Goal: Transaction & Acquisition: Book appointment/travel/reservation

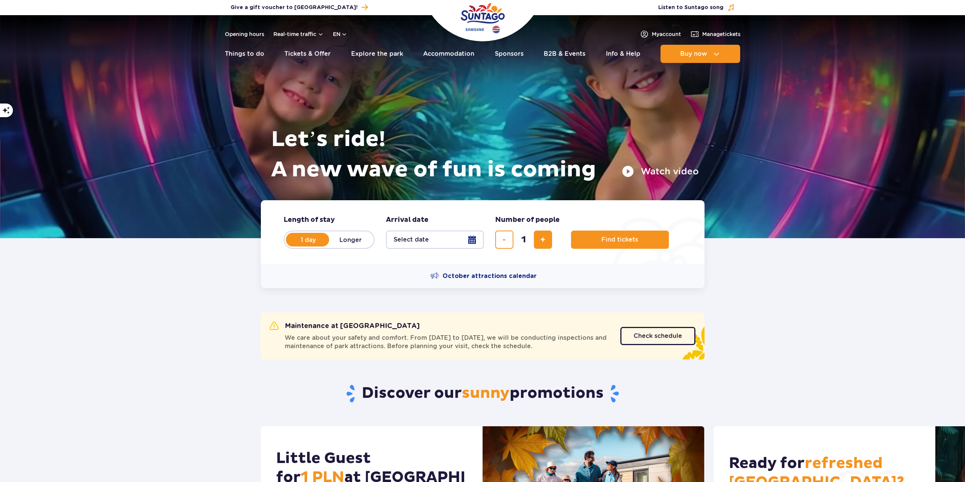
click at [454, 244] on button "Select date" at bounding box center [435, 240] width 98 height 18
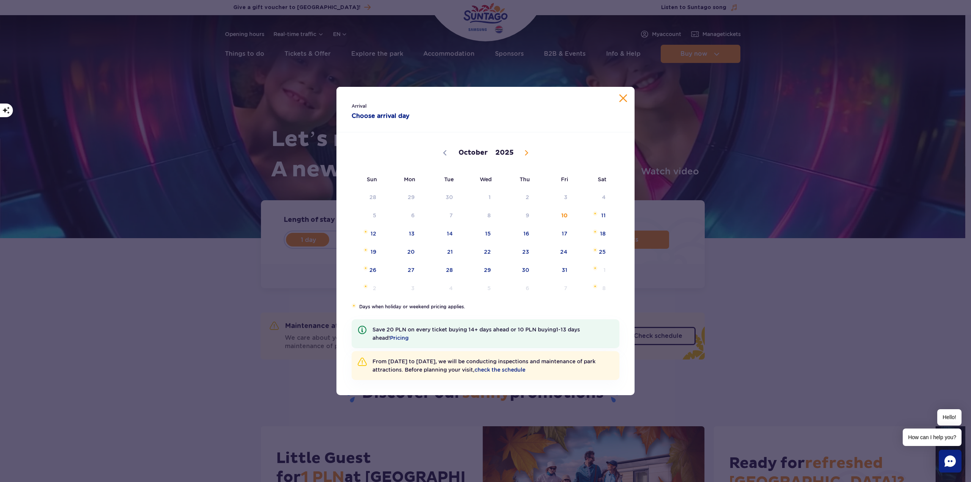
click at [527, 156] on span at bounding box center [526, 152] width 13 height 13
select select "10"
click at [380, 221] on span "2" at bounding box center [363, 215] width 38 height 17
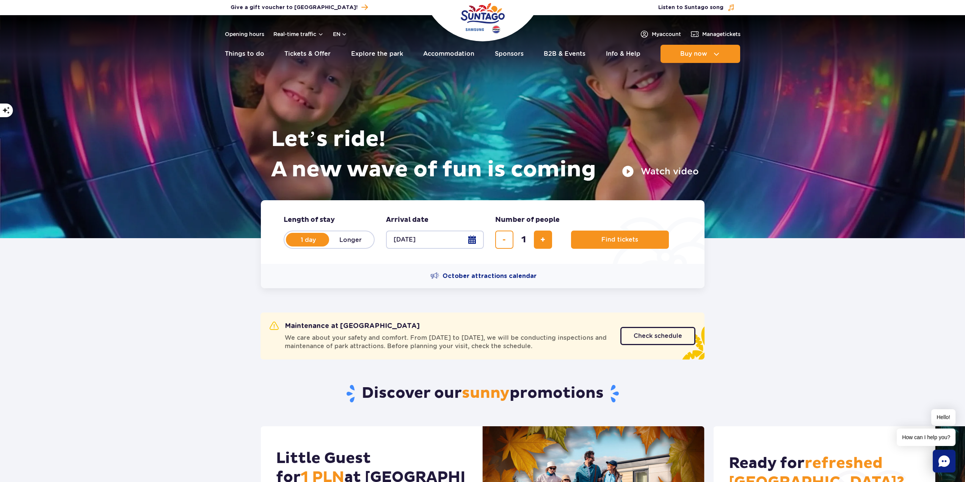
click at [313, 241] on label "1 day" at bounding box center [308, 240] width 43 height 16
click at [295, 246] on input "1 day" at bounding box center [291, 247] width 8 height 2
click at [449, 241] on button "Select date" at bounding box center [435, 240] width 98 height 18
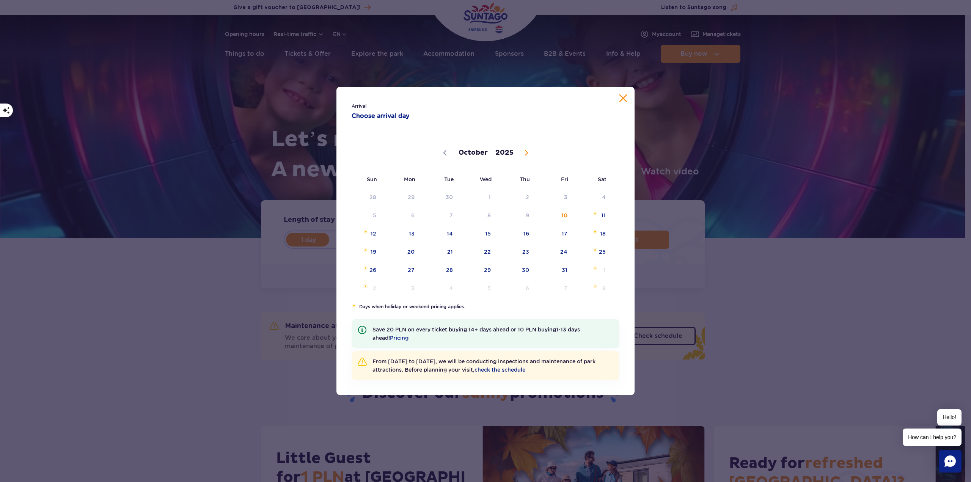
click at [527, 153] on icon at bounding box center [526, 153] width 3 height 5
select select "10"
click at [372, 214] on span "2" at bounding box center [363, 215] width 38 height 17
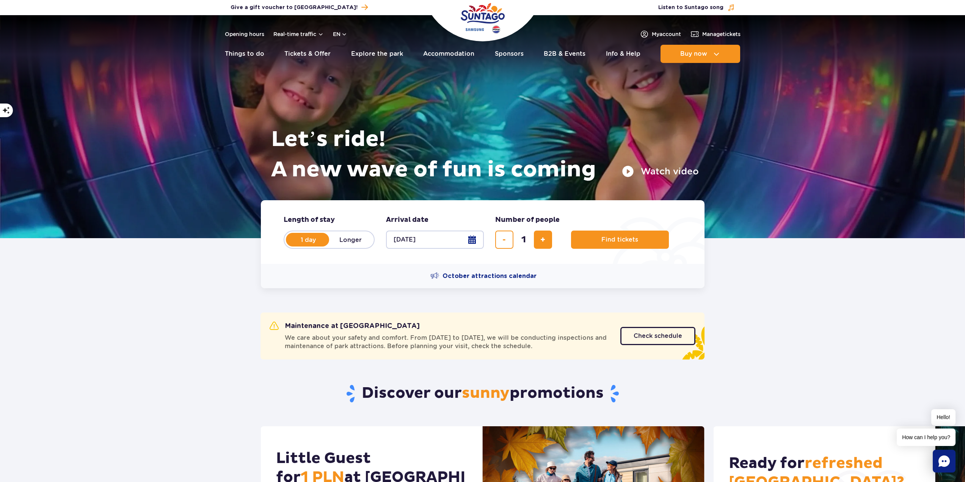
click at [439, 234] on button "02.11.25" at bounding box center [435, 240] width 98 height 18
select select "10"
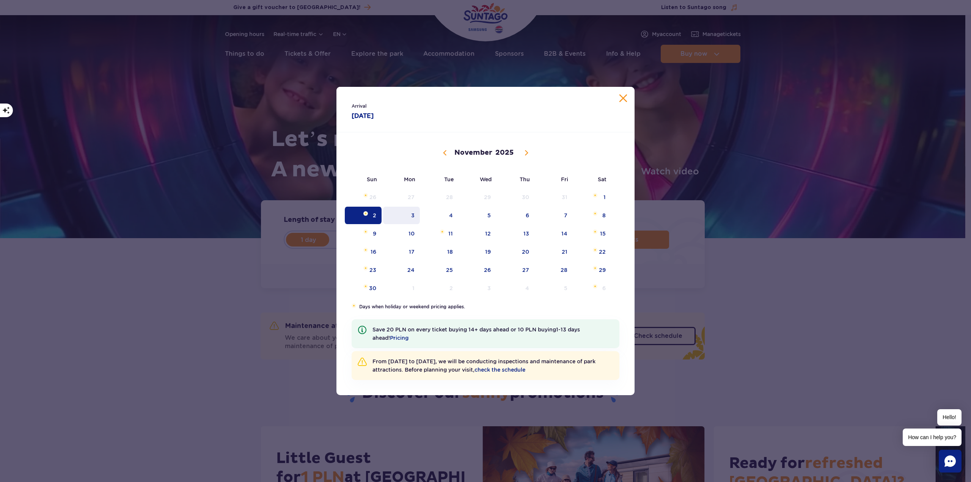
click at [411, 219] on span "3" at bounding box center [401, 215] width 38 height 17
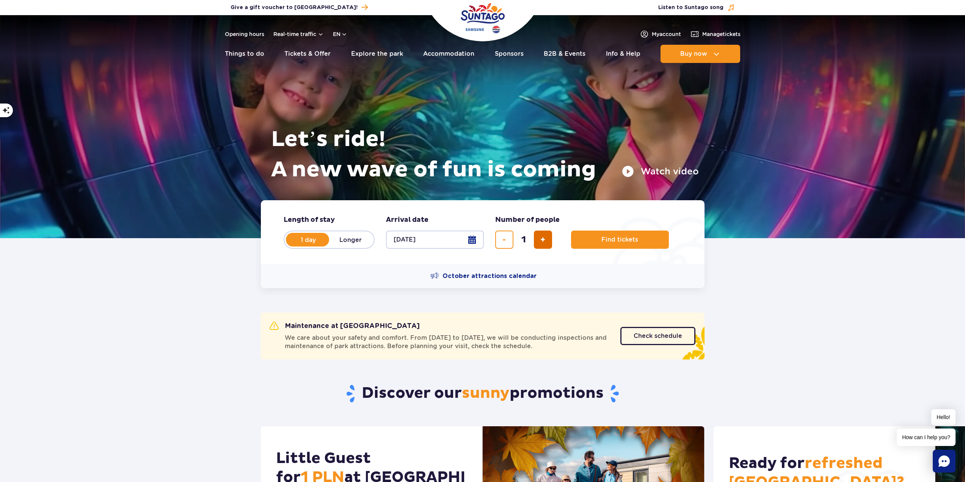
click at [546, 242] on button "add ticket" at bounding box center [543, 240] width 18 height 18
type input "4"
click at [636, 242] on button "Find tickets" at bounding box center [620, 240] width 98 height 18
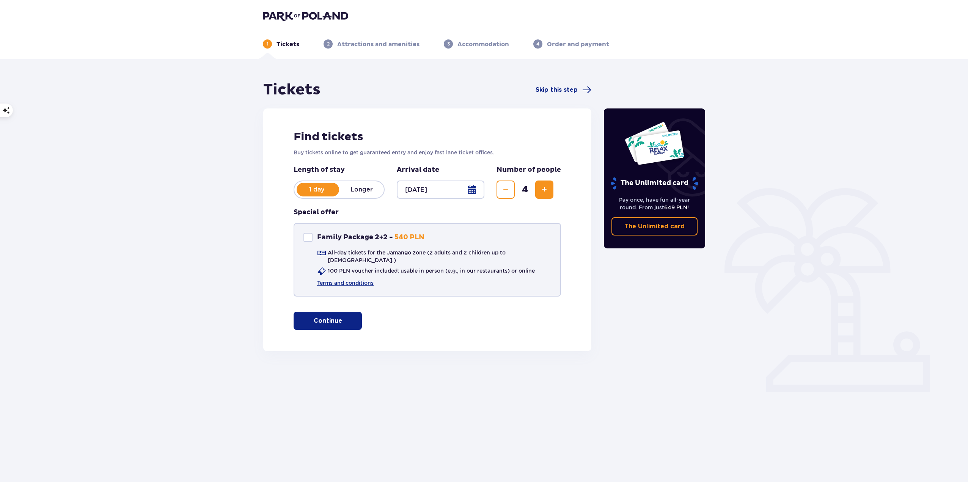
click at [309, 238] on div "Family Package 2+2" at bounding box center [307, 237] width 9 height 9
click at [313, 239] on div "Family Package 2+2 Family Package 2+2 - 540 PLN" at bounding box center [363, 237] width 121 height 9
checkbox input "false"
click at [330, 317] on p "Continue" at bounding box center [328, 321] width 28 height 8
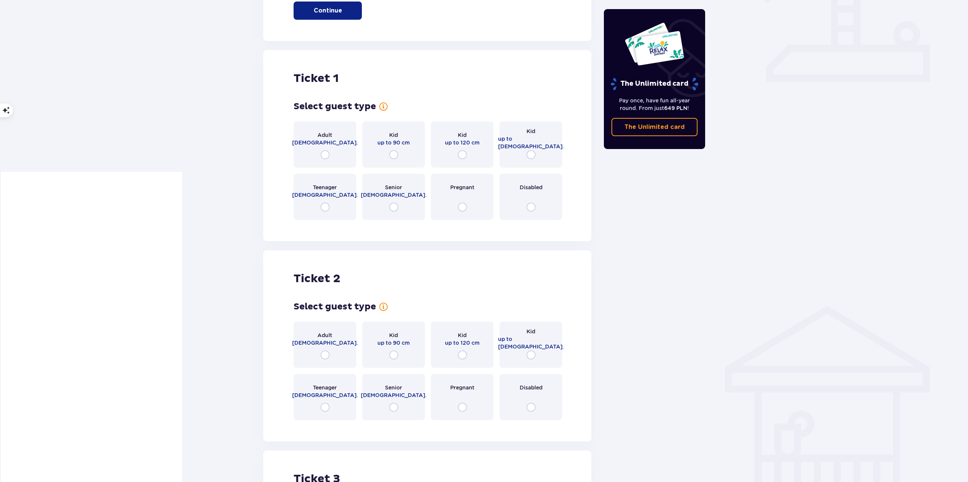
scroll to position [345, 0]
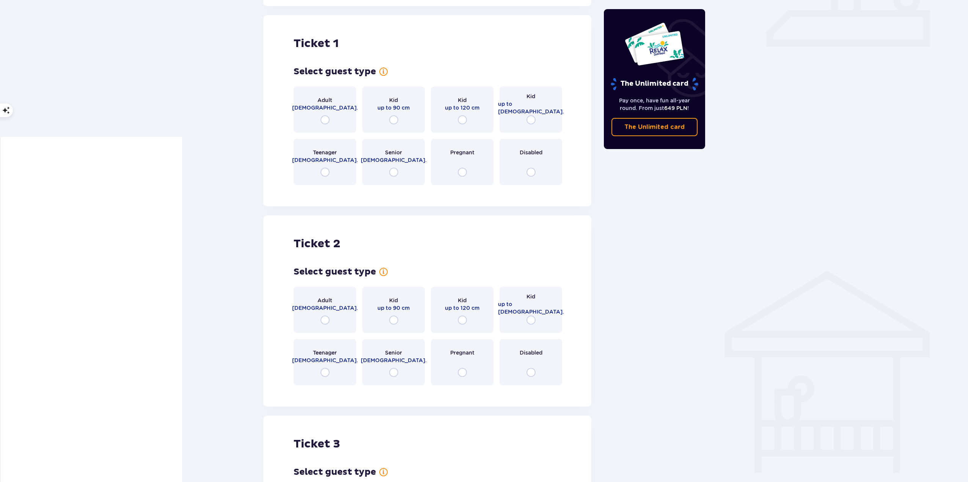
click at [467, 114] on div "Kid up to 120 cm" at bounding box center [462, 109] width 63 height 46
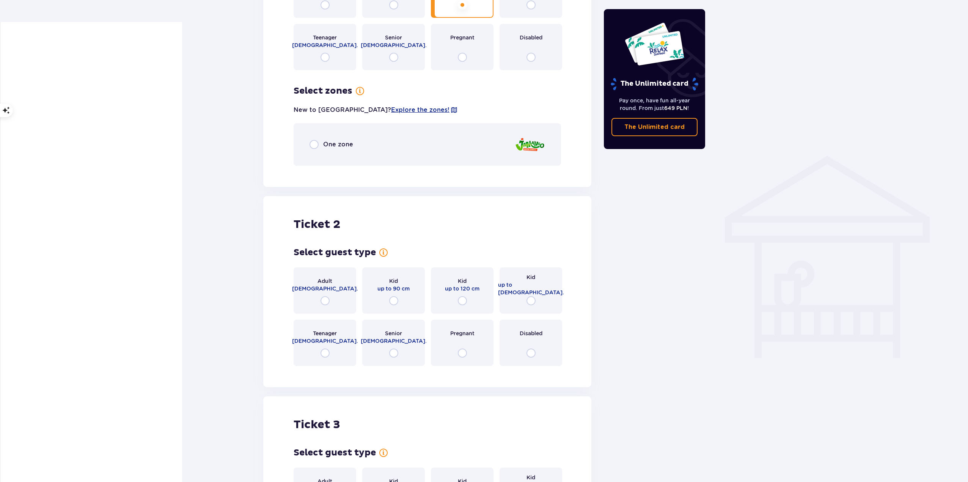
scroll to position [454, 0]
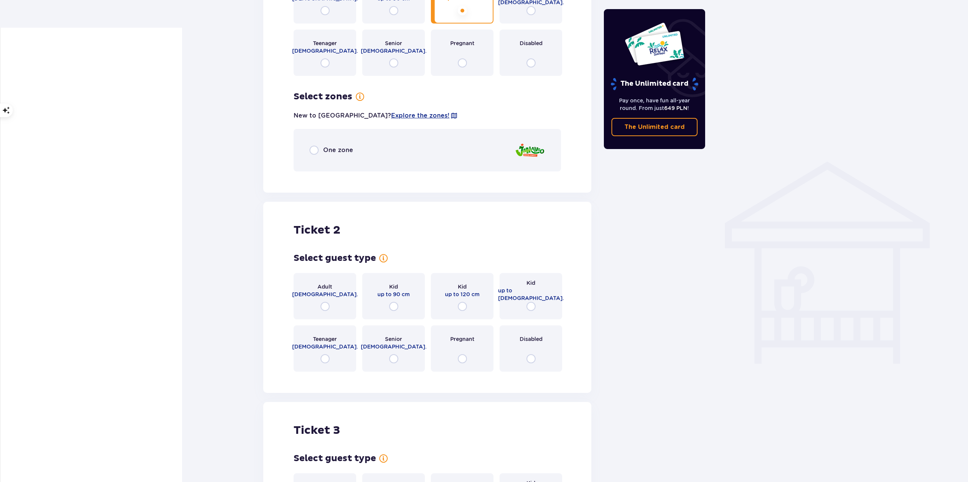
click at [314, 146] on input "radio" at bounding box center [314, 150] width 9 height 9
radio input "true"
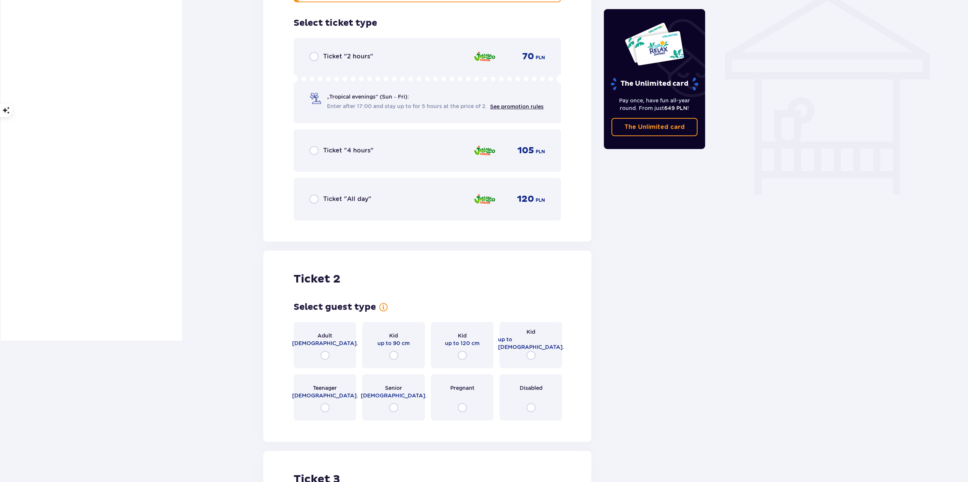
scroll to position [626, 0]
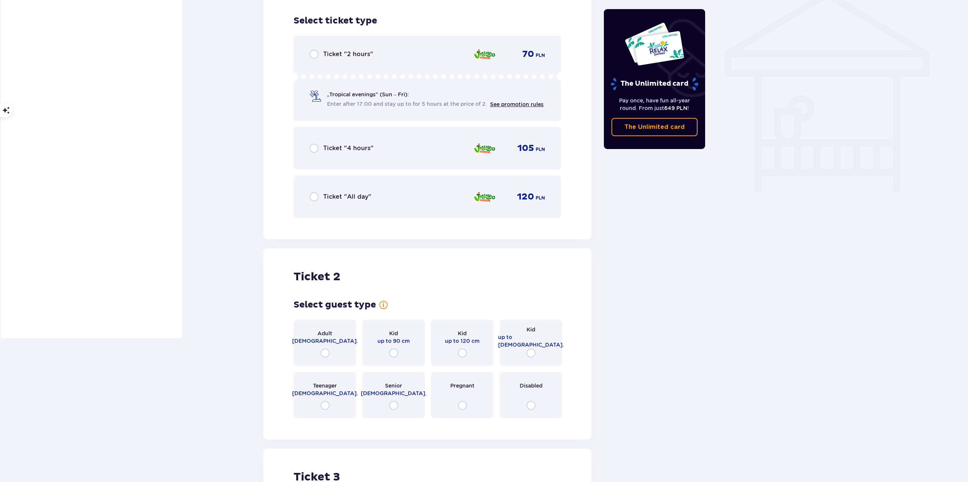
click at [439, 150] on div "Ticket "4 hours" 105 PLN" at bounding box center [428, 148] width 236 height 16
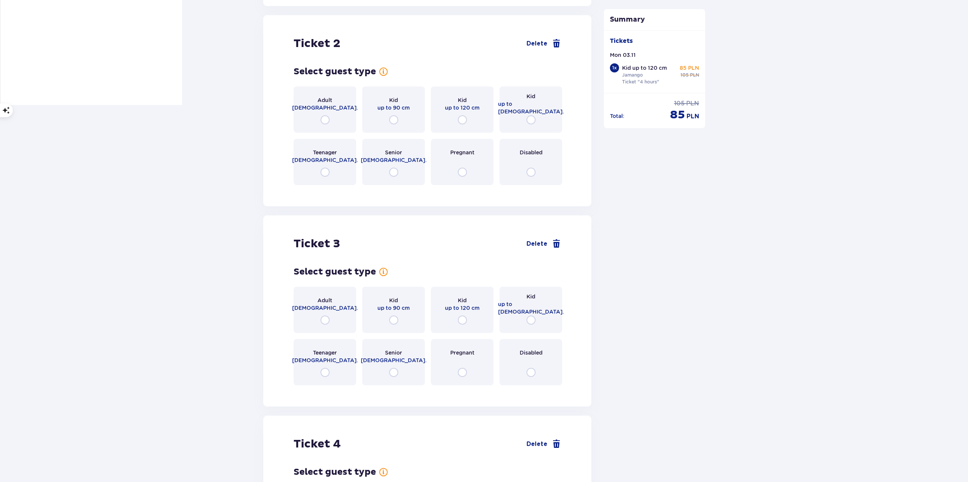
scroll to position [971, 0]
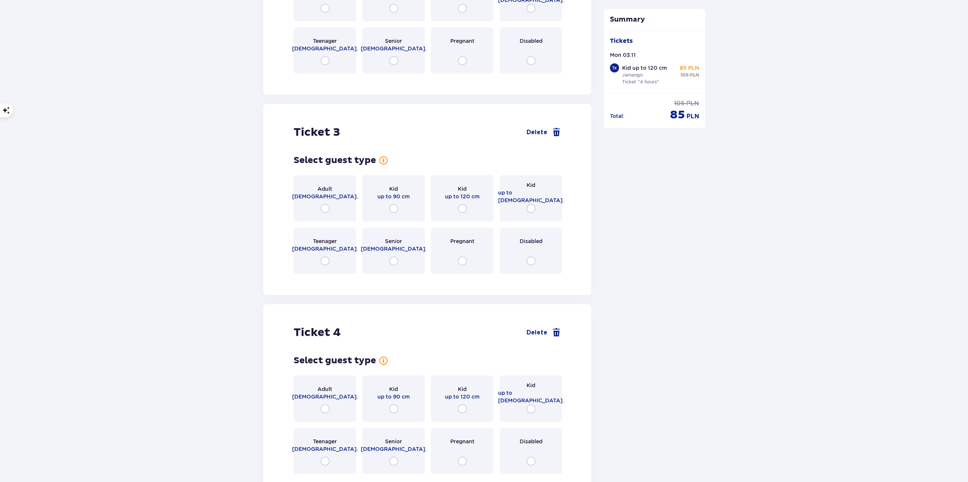
click at [530, 204] on input "radio" at bounding box center [531, 208] width 9 height 9
radio input "true"
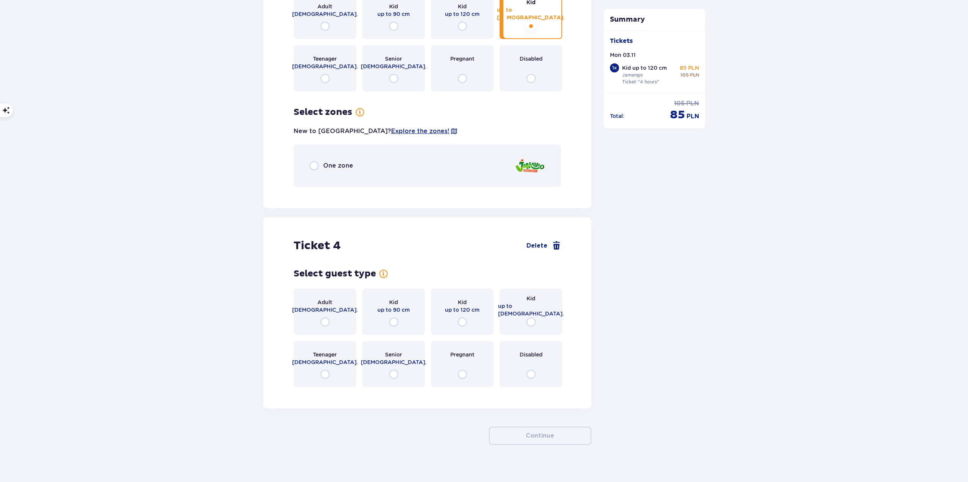
scroll to position [1156, 0]
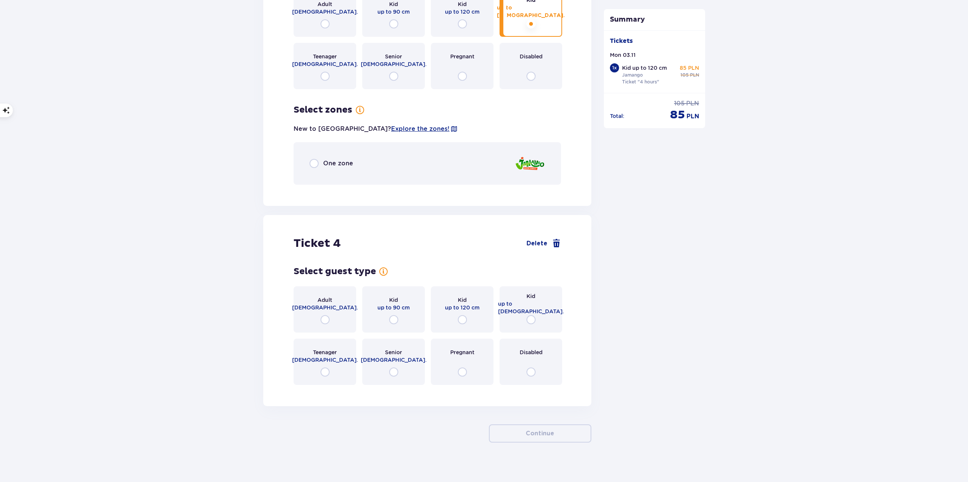
click at [381, 164] on div "One zone" at bounding box center [427, 163] width 267 height 42
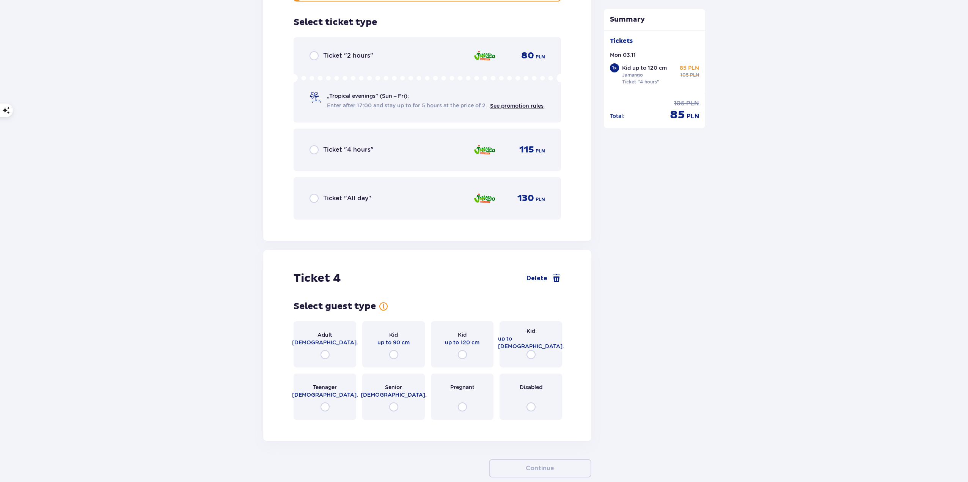
scroll to position [1340, 0]
click at [516, 151] on div "Ticket "4 hours" 115 PLN" at bounding box center [427, 148] width 267 height 42
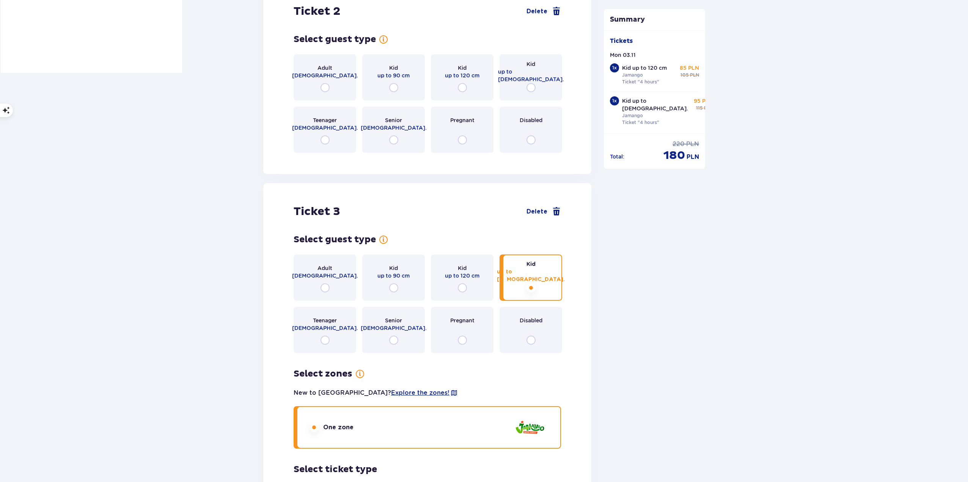
scroll to position [961, 0]
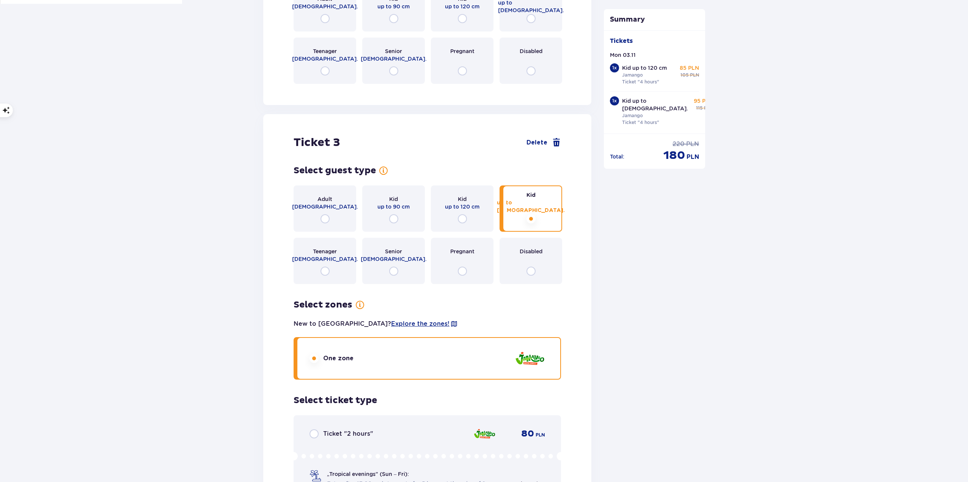
click at [324, 214] on input "radio" at bounding box center [325, 218] width 9 height 9
radio input "true"
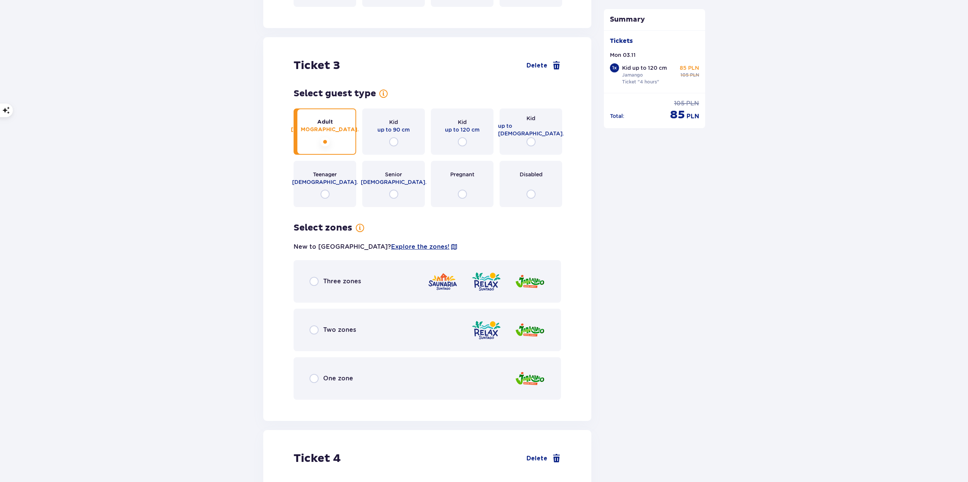
scroll to position [1245, 0]
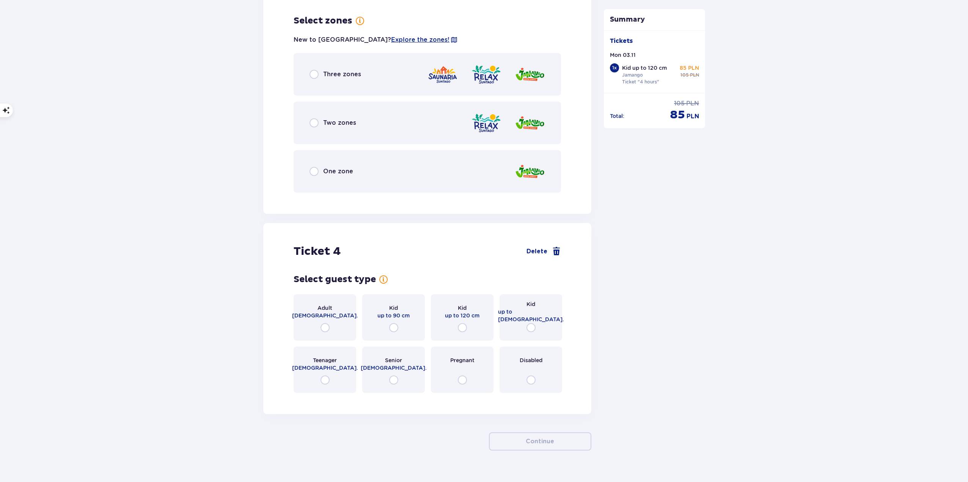
click at [319, 167] on div "One zone" at bounding box center [332, 171] width 44 height 9
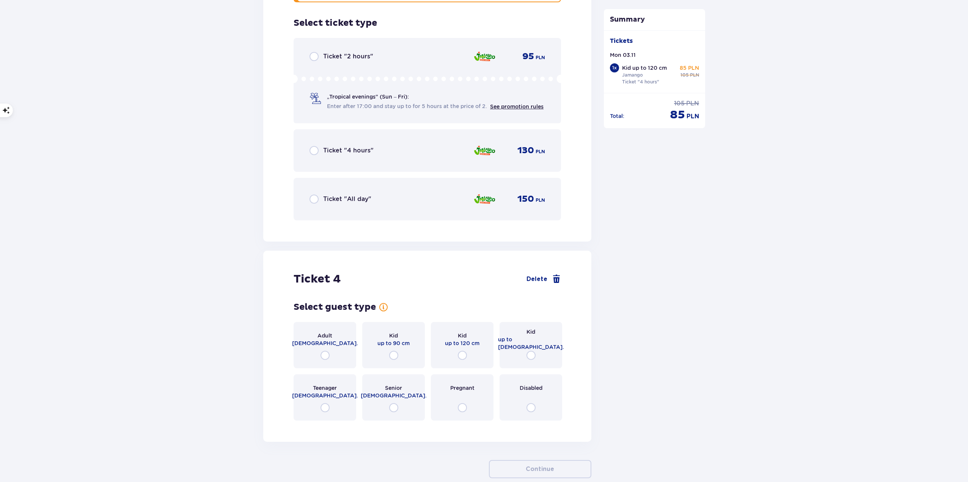
scroll to position [1437, 0]
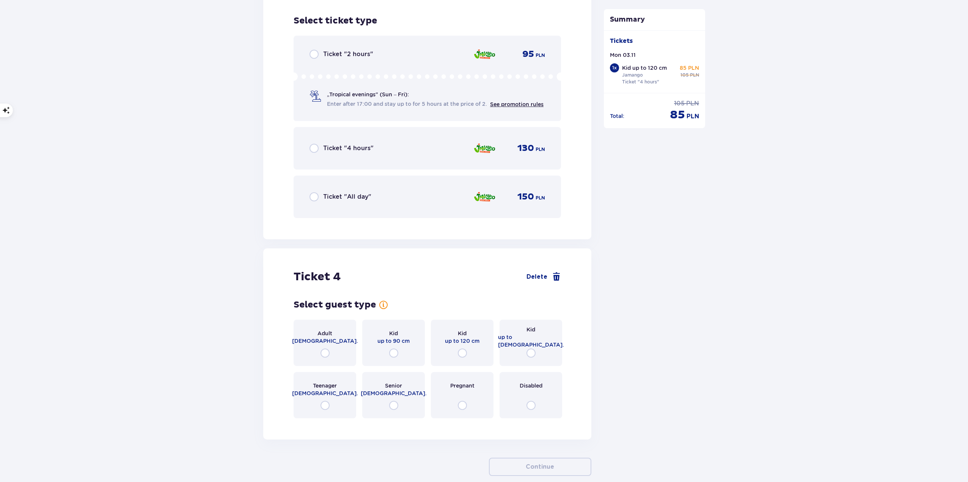
click at [322, 144] on div "Ticket "4 hours"" at bounding box center [342, 148] width 64 height 9
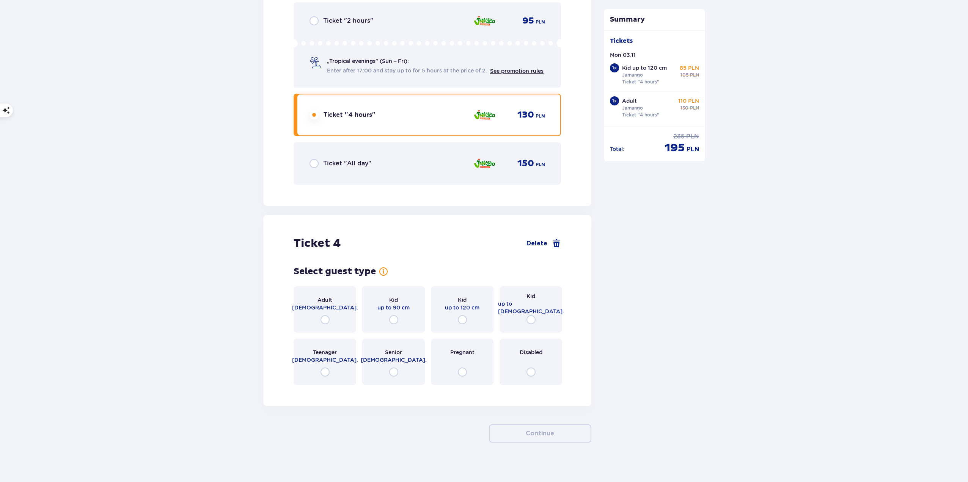
click at [333, 310] on div "Adult [DEMOGRAPHIC_DATA]." at bounding box center [325, 309] width 63 height 46
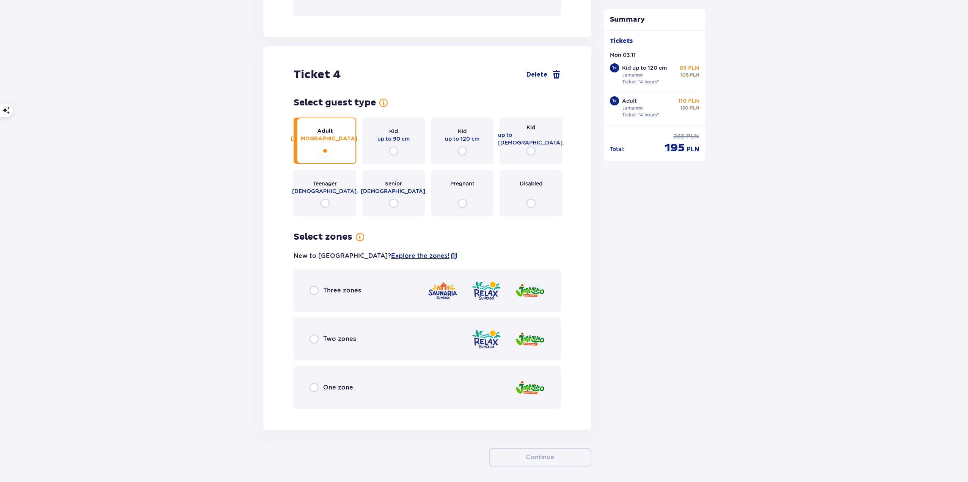
scroll to position [1664, 0]
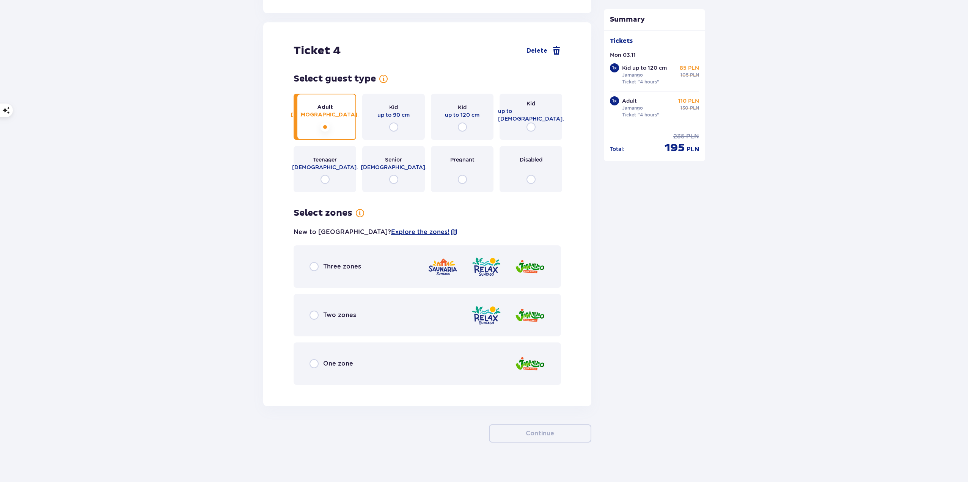
click at [349, 359] on div "One zone" at bounding box center [332, 363] width 44 height 9
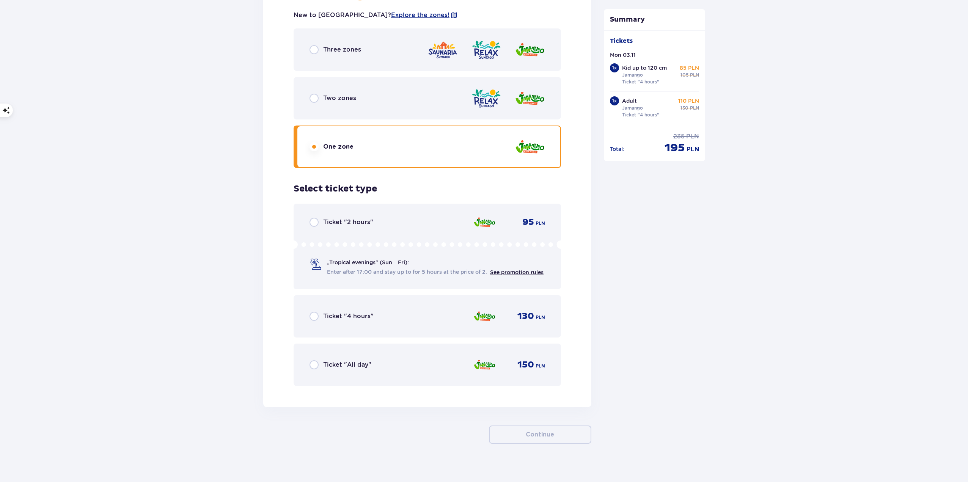
scroll to position [1882, 0]
click at [363, 317] on div "Ticket "4 hours" 130 PLN" at bounding box center [428, 315] width 236 height 16
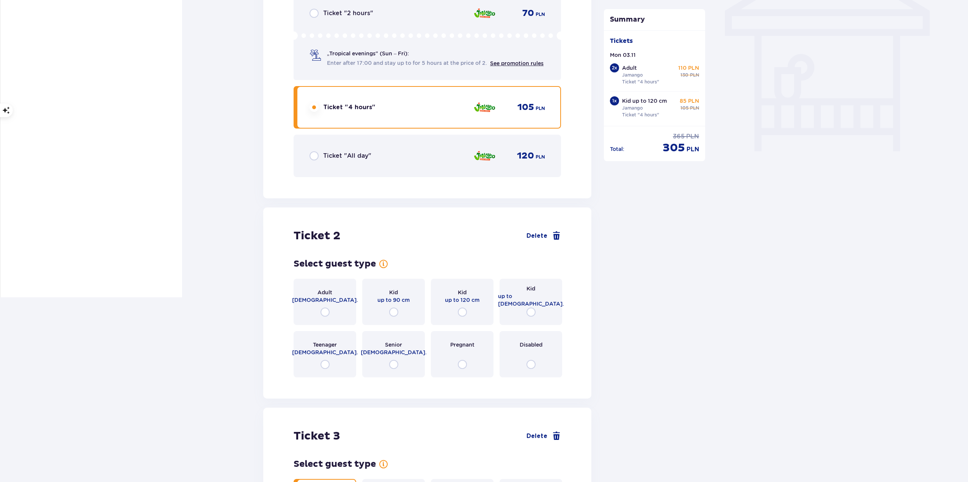
scroll to position [668, 0]
click at [532, 307] on input "radio" at bounding box center [531, 311] width 9 height 9
radio input "true"
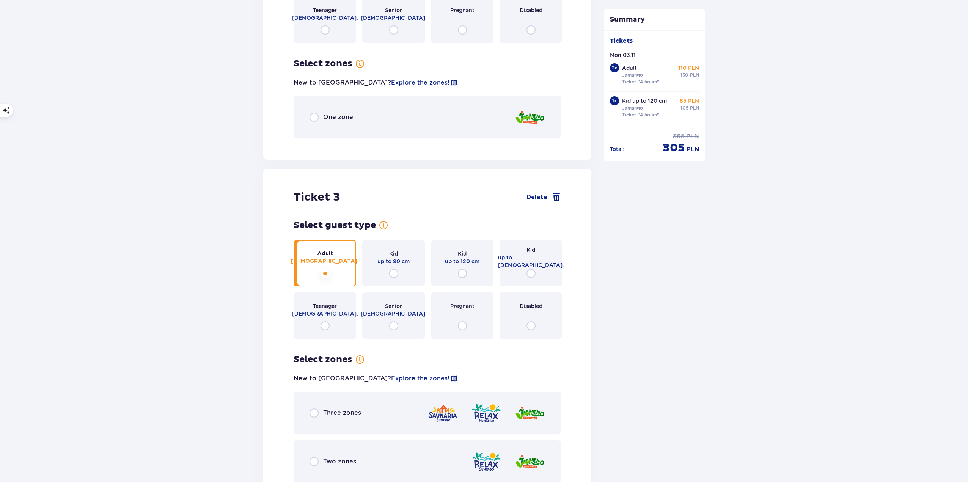
scroll to position [893, 0]
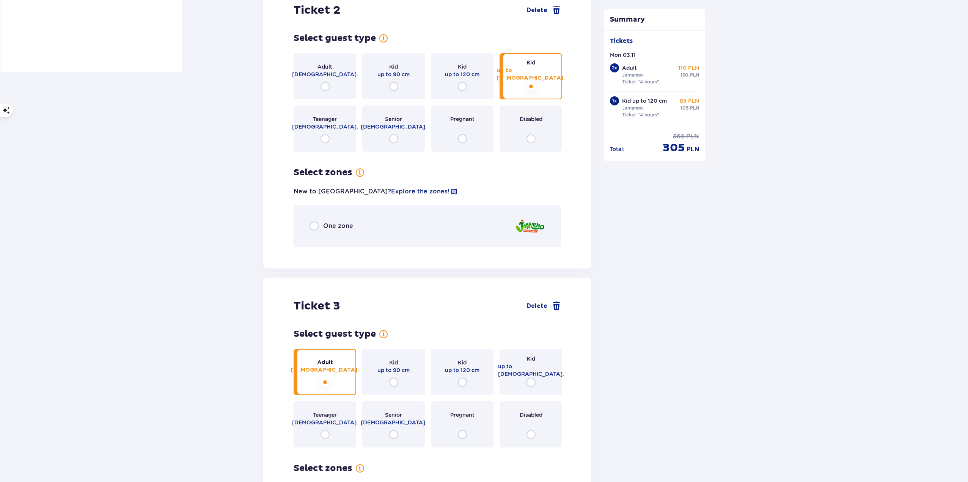
click at [329, 226] on div "One zone" at bounding box center [427, 226] width 267 height 42
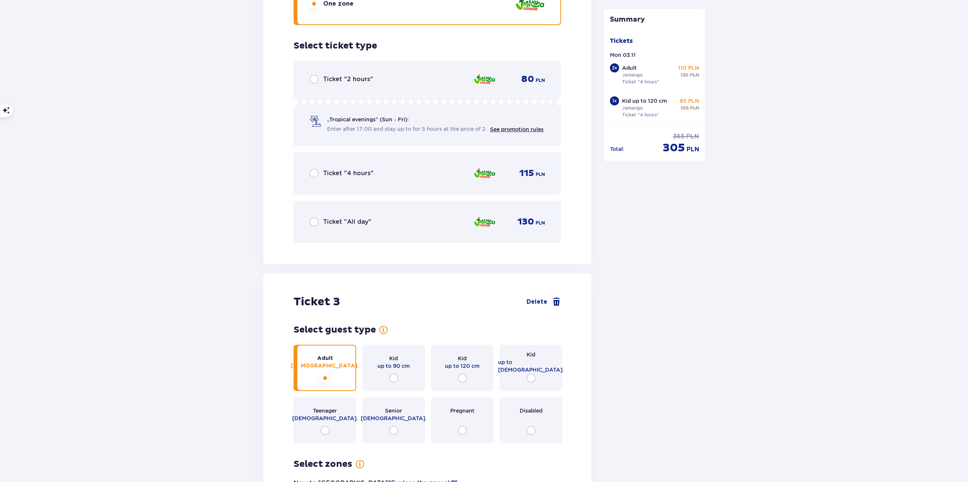
scroll to position [1140, 0]
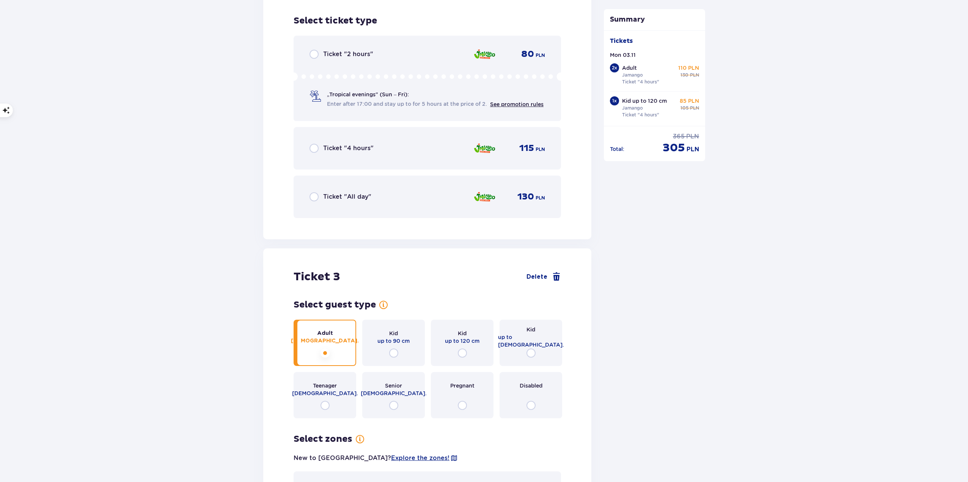
click at [346, 140] on div "Ticket "4 hours" 115 PLN" at bounding box center [428, 148] width 236 height 16
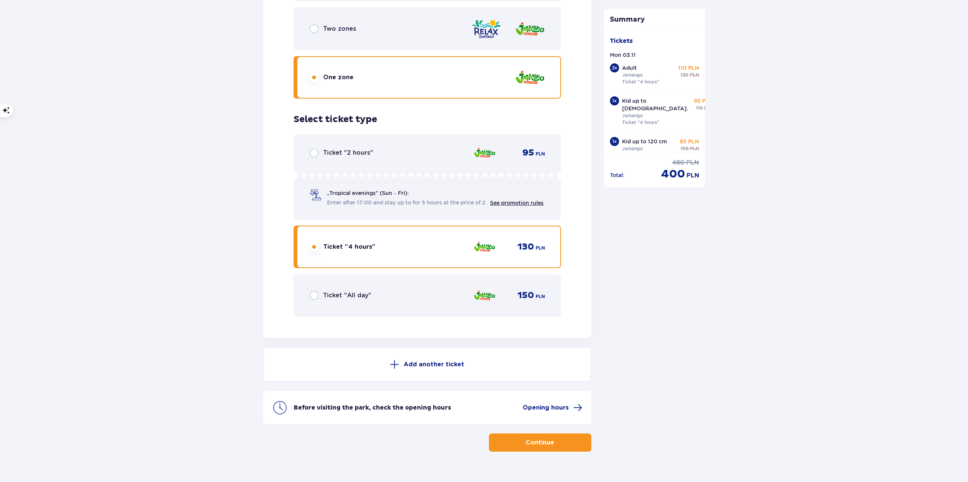
scroll to position [2273, 0]
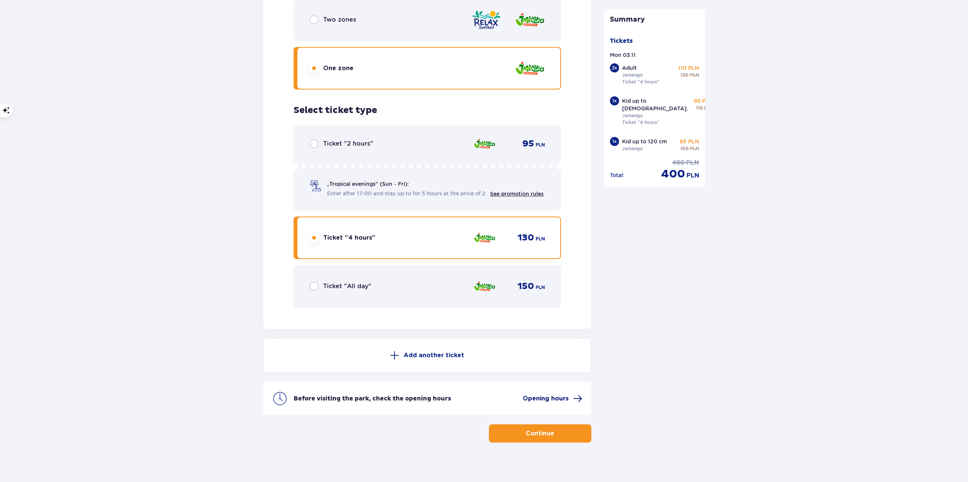
drag, startPoint x: 575, startPoint y: 391, endPoint x: 560, endPoint y: 392, distance: 14.9
click at [560, 395] on span "Opening hours" at bounding box center [546, 399] width 46 height 8
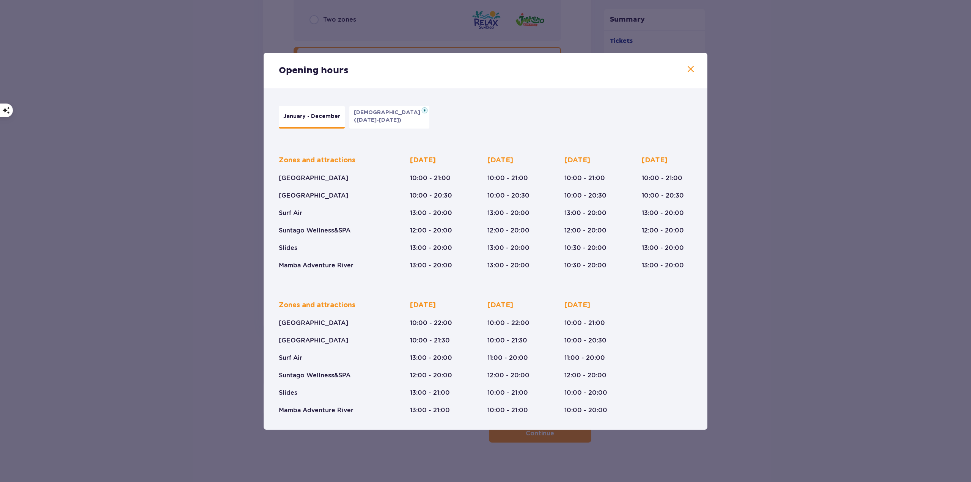
click at [690, 67] on span at bounding box center [690, 69] width 9 height 9
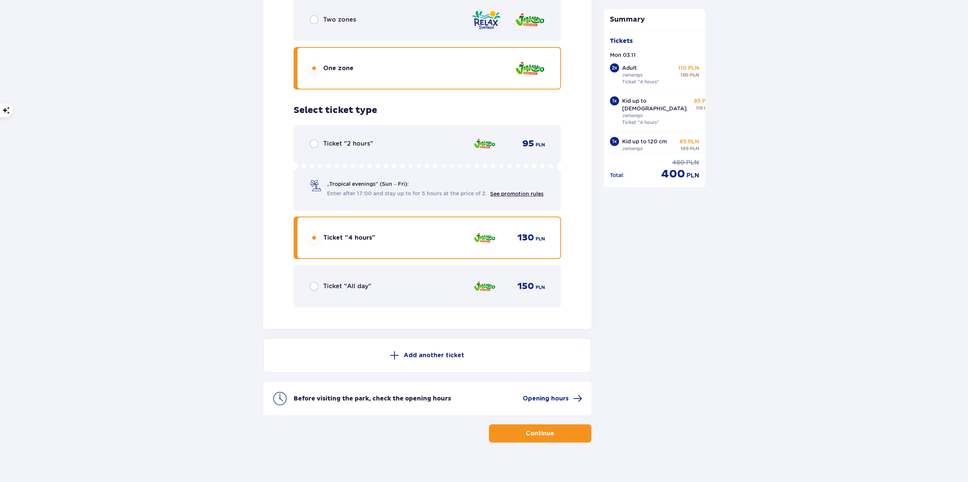
click at [559, 425] on button "Continue" at bounding box center [540, 434] width 102 height 18
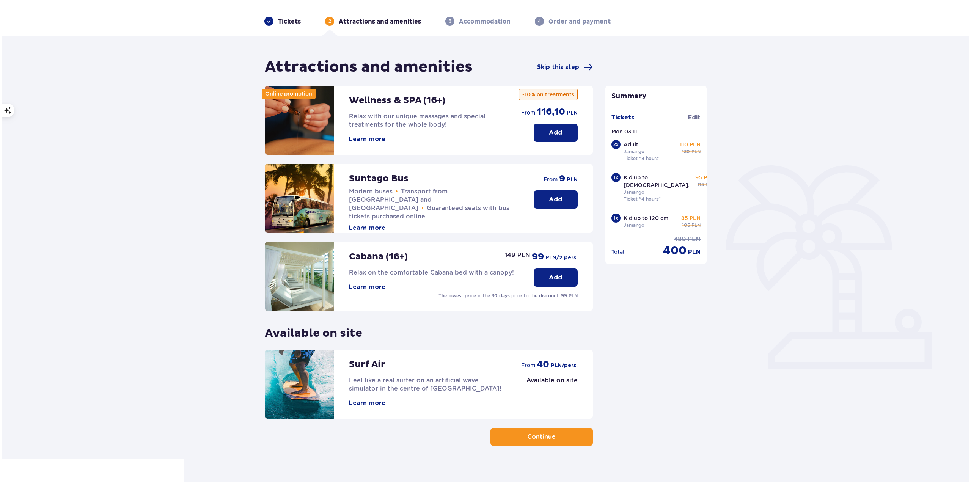
scroll to position [32, 0]
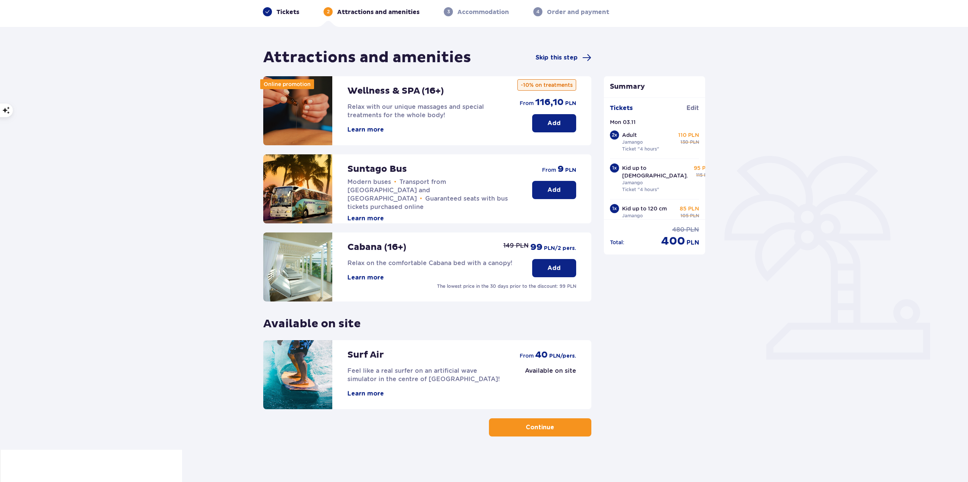
click at [368, 395] on button "Learn more" at bounding box center [365, 394] width 36 height 8
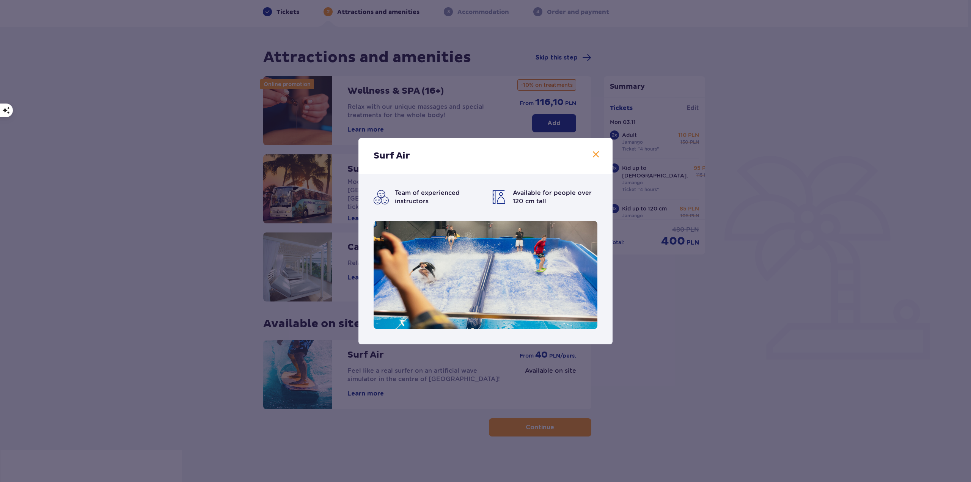
click at [747, 368] on div "Surf Air Team of experienced instructors Available for people over 120 cm tall" at bounding box center [485, 241] width 971 height 482
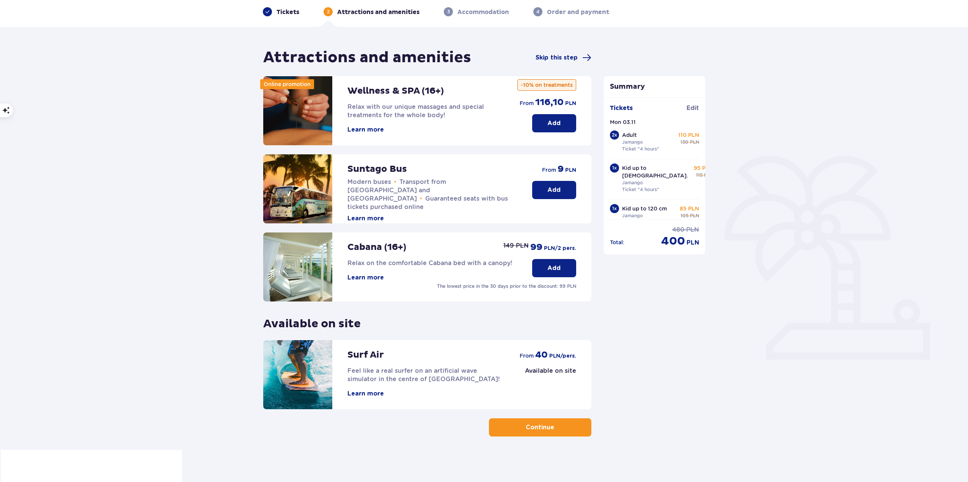
click at [372, 127] on button "Learn more" at bounding box center [365, 130] width 36 height 8
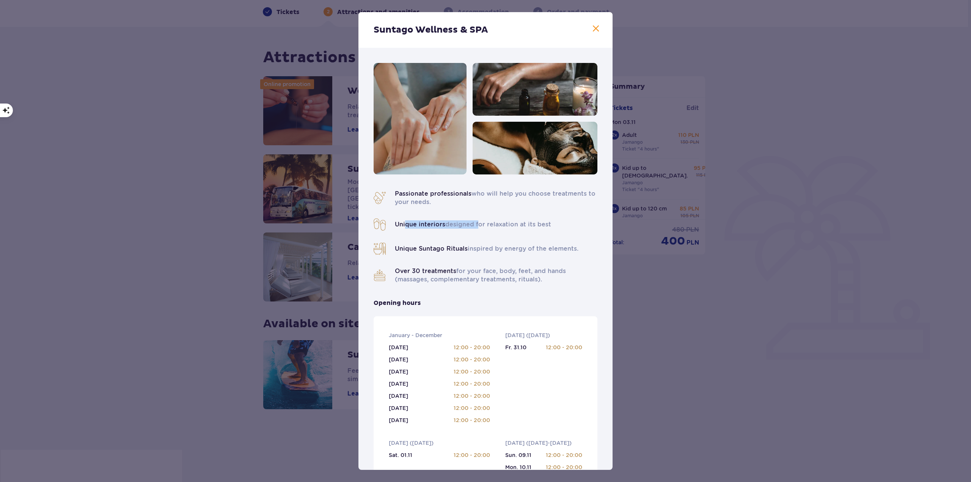
drag, startPoint x: 405, startPoint y: 223, endPoint x: 475, endPoint y: 220, distance: 70.3
click at [475, 220] on div "Unique interiors designed for relaxation at its best" at bounding box center [486, 225] width 224 height 12
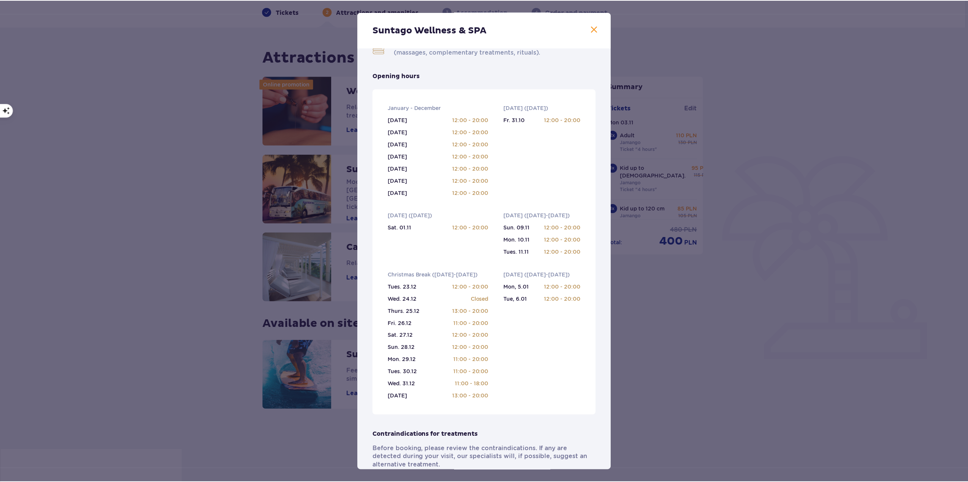
scroll to position [326, 0]
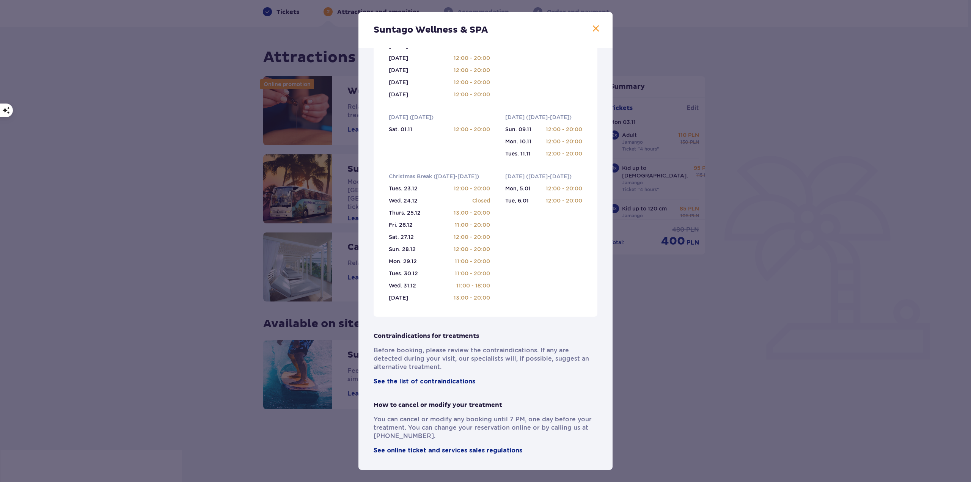
click at [713, 384] on div "Suntago Wellness & SPA Passionate professionals who will help you choose treatm…" at bounding box center [485, 241] width 971 height 482
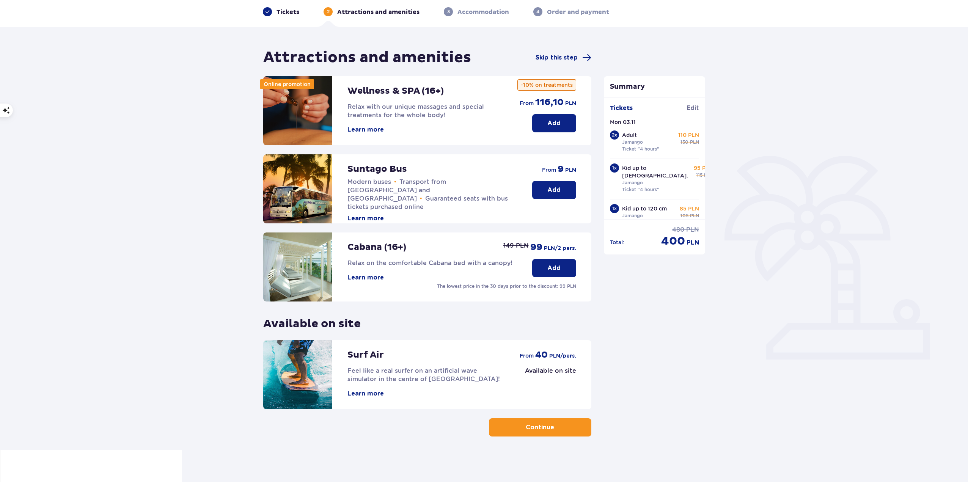
click at [546, 118] on button "Add" at bounding box center [554, 123] width 44 height 18
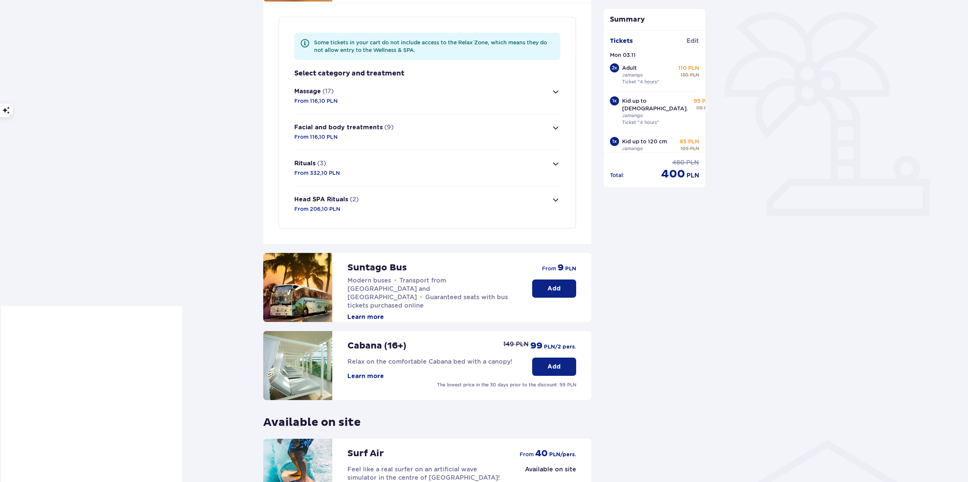
scroll to position [184, 0]
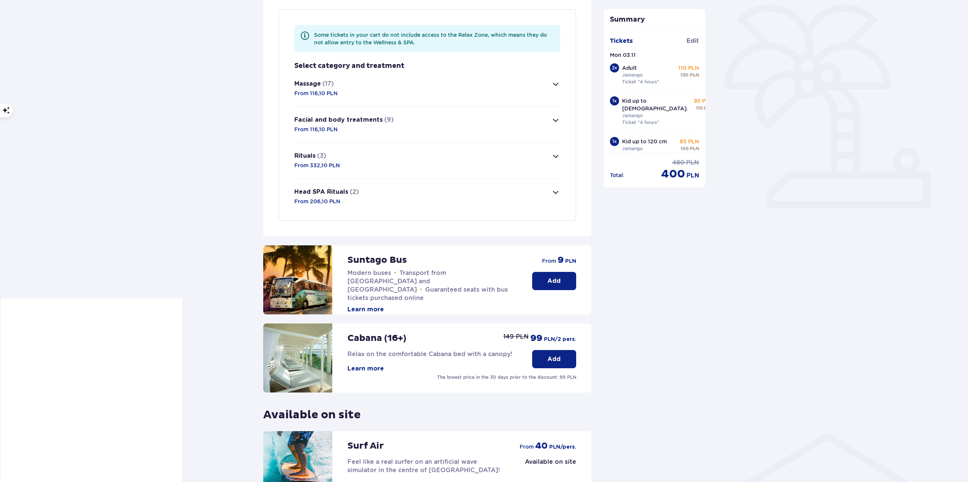
click at [554, 118] on span "button" at bounding box center [555, 120] width 9 height 9
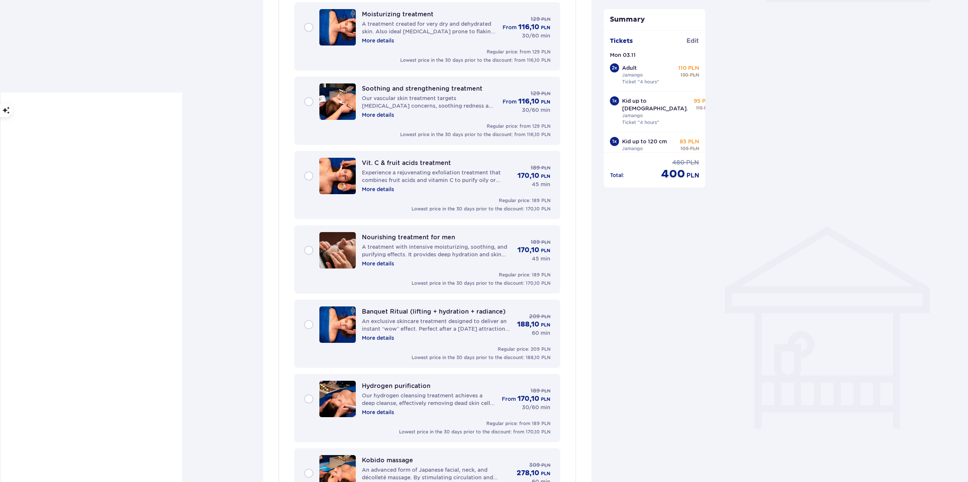
scroll to position [517, 0]
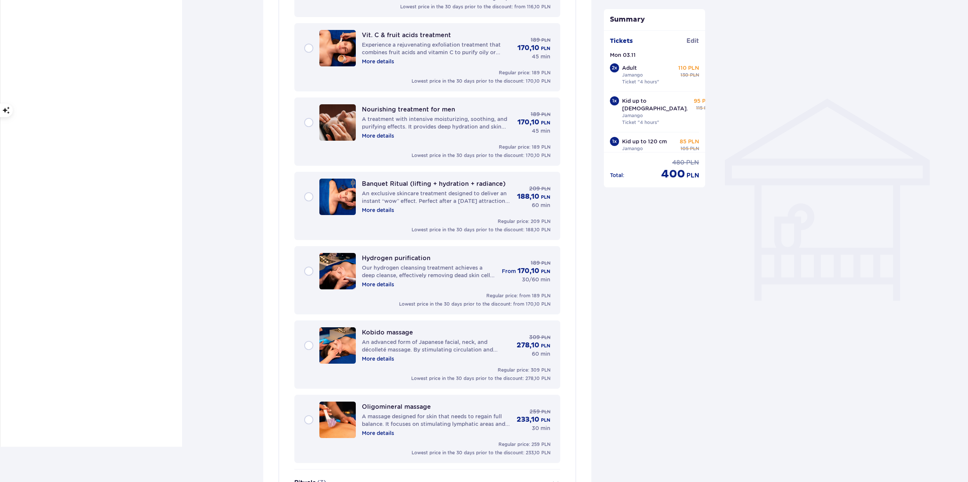
click at [307, 343] on div "Kobido massage An advanced form of Japanese facial, neck, and décolleté massage…" at bounding box center [427, 345] width 246 height 36
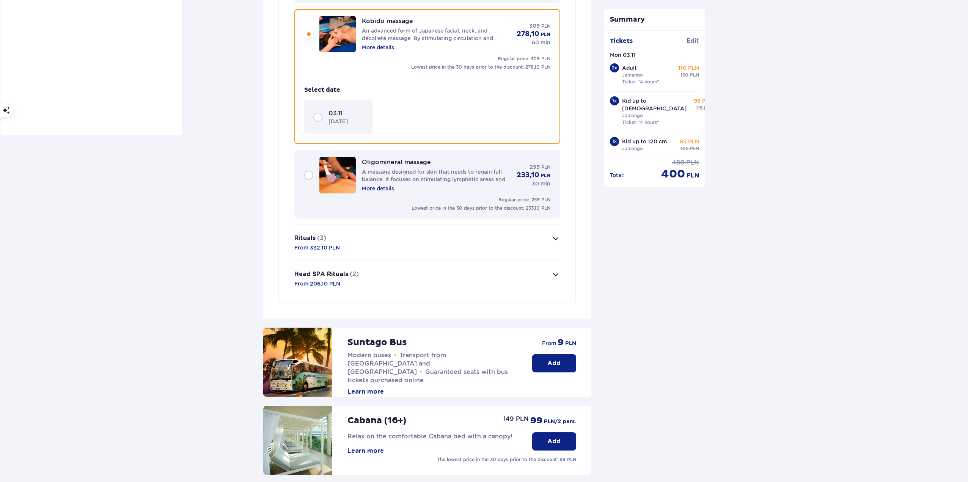
scroll to position [639, 0]
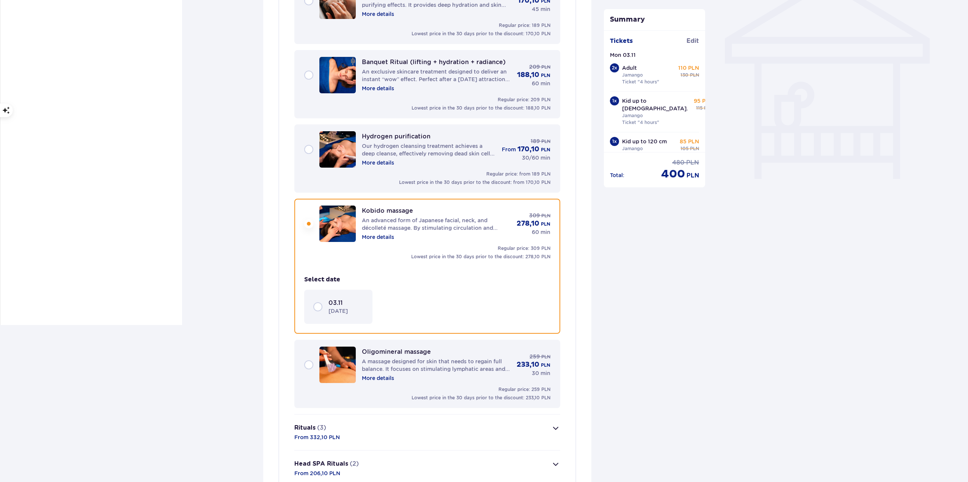
click at [306, 366] on div "Oligomineral massage A massage designed for skin that needs to regain full bala…" at bounding box center [427, 365] width 246 height 36
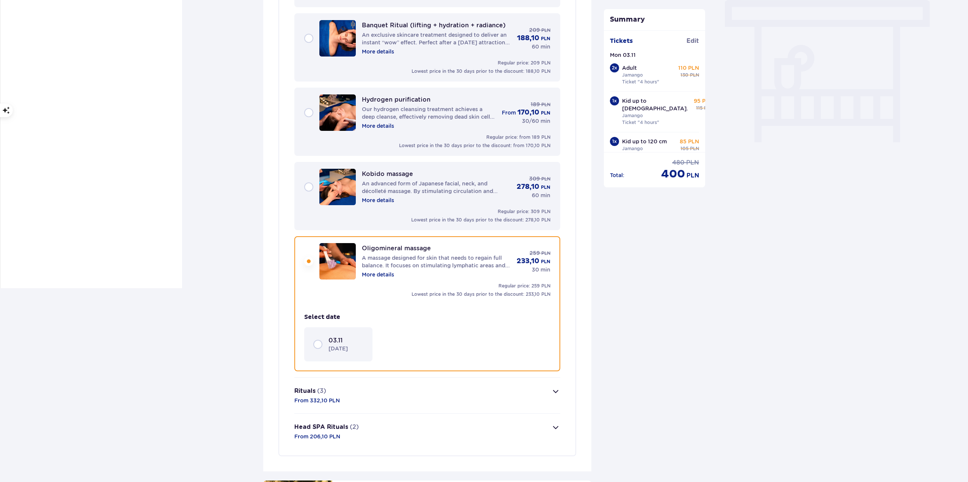
scroll to position [676, 0]
click at [308, 189] on div "Kobido massage An advanced form of Japanese facial, neck, and décolleté massage…" at bounding box center [427, 187] width 246 height 36
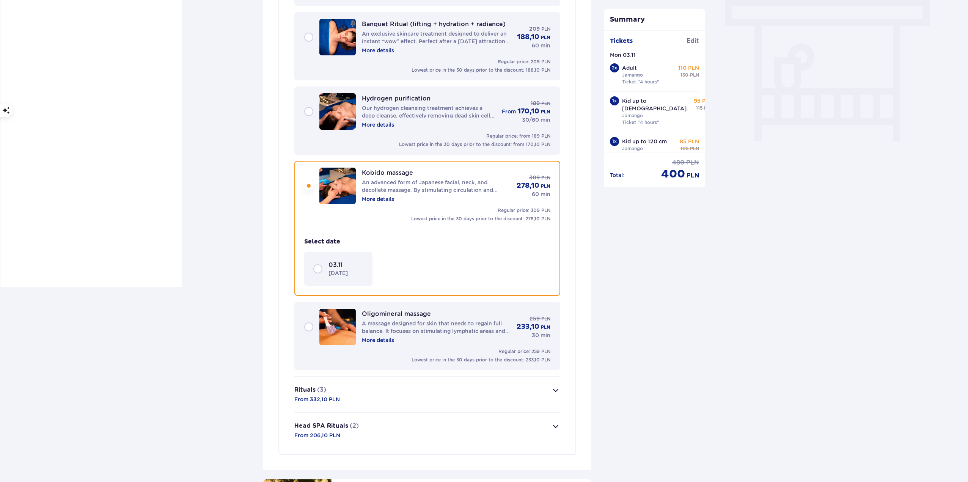
click at [310, 118] on div "Hydrogen purification Our hydrogen cleansing treatment achieves a deep cleanse,…" at bounding box center [427, 111] width 246 height 36
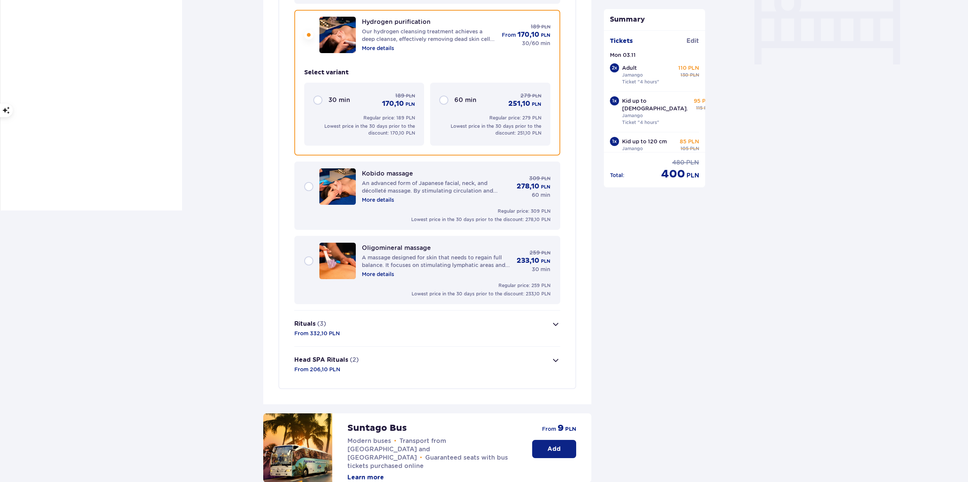
scroll to position [755, 0]
click at [318, 101] on div "30 min 189 PLN 170,10 PLN" at bounding box center [364, 99] width 102 height 17
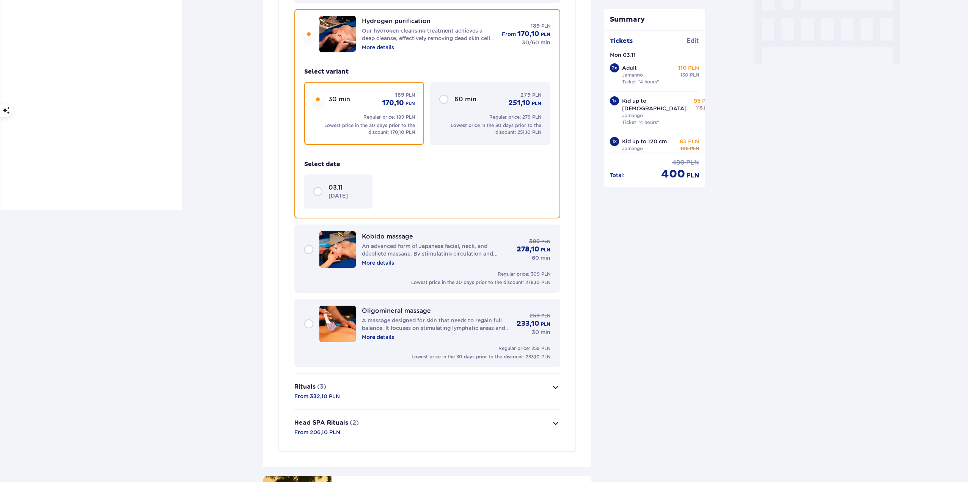
click at [318, 101] on div "30 min 189 PLN 170,10 PLN" at bounding box center [364, 99] width 102 height 17
click at [318, 190] on div "03.11 [DATE]" at bounding box center [338, 192] width 50 height 16
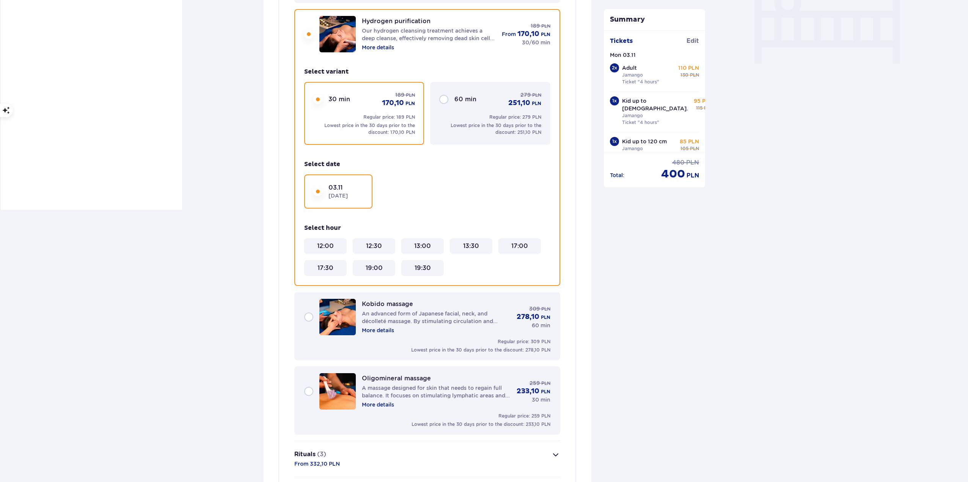
click at [318, 190] on div "03.11 [DATE]" at bounding box center [338, 192] width 50 height 16
click at [305, 37] on div "Hydrogen purification Our hydrogen cleansing treatment achieves a deep cleanse,…" at bounding box center [427, 34] width 246 height 36
click at [307, 318] on div "Kobido massage An advanced form of Japanese facial, neck, and décolleté massage…" at bounding box center [427, 317] width 246 height 36
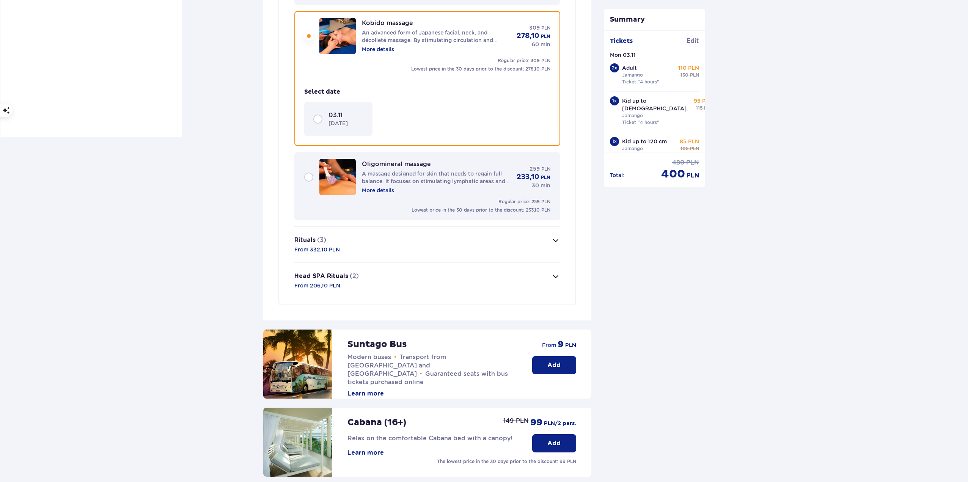
scroll to position [829, 0]
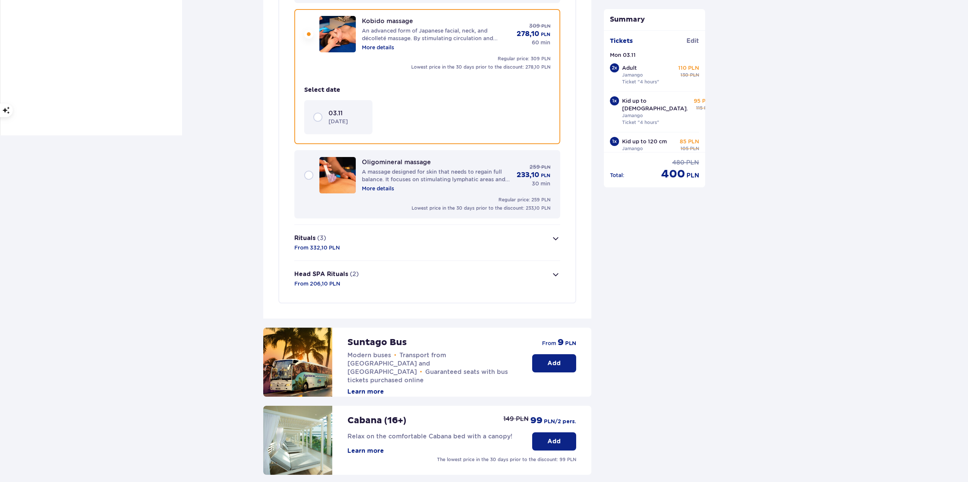
click at [315, 121] on div "03.11 [DATE]" at bounding box center [338, 117] width 50 height 16
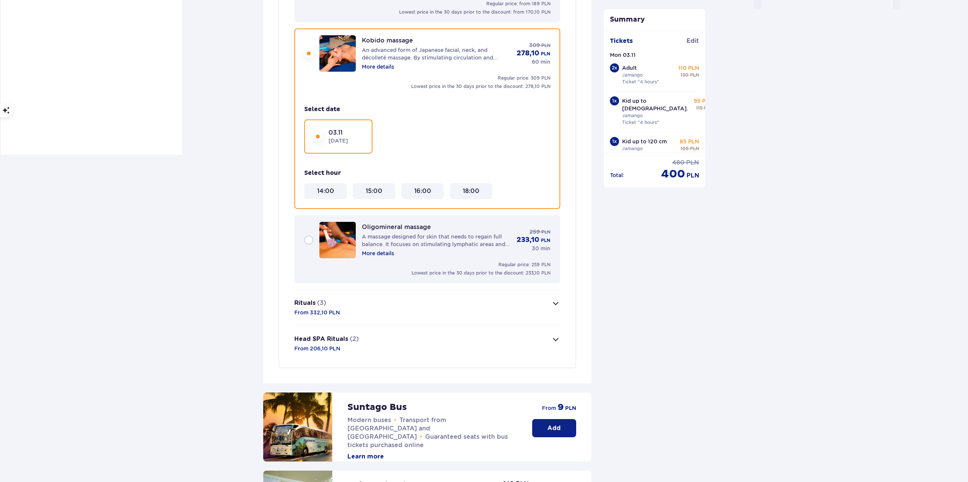
scroll to position [791, 0]
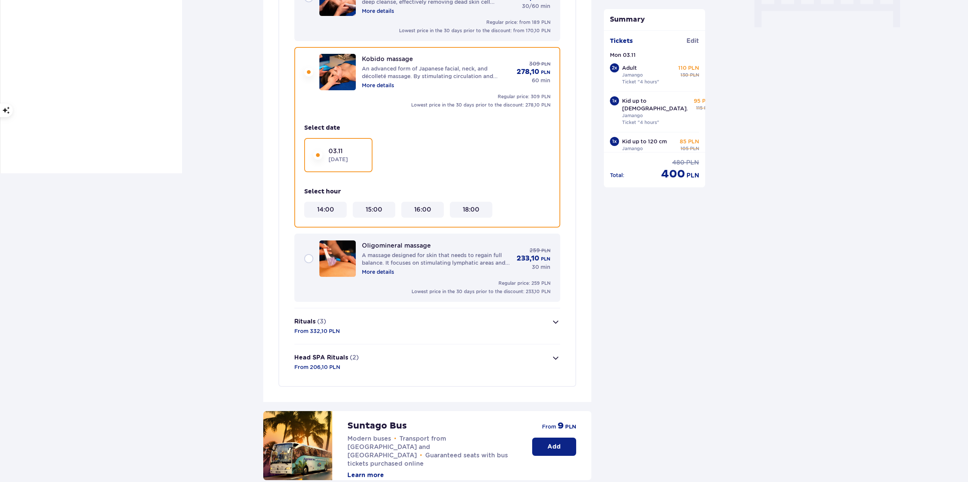
click at [478, 205] on div "18:00" at bounding box center [471, 210] width 42 height 16
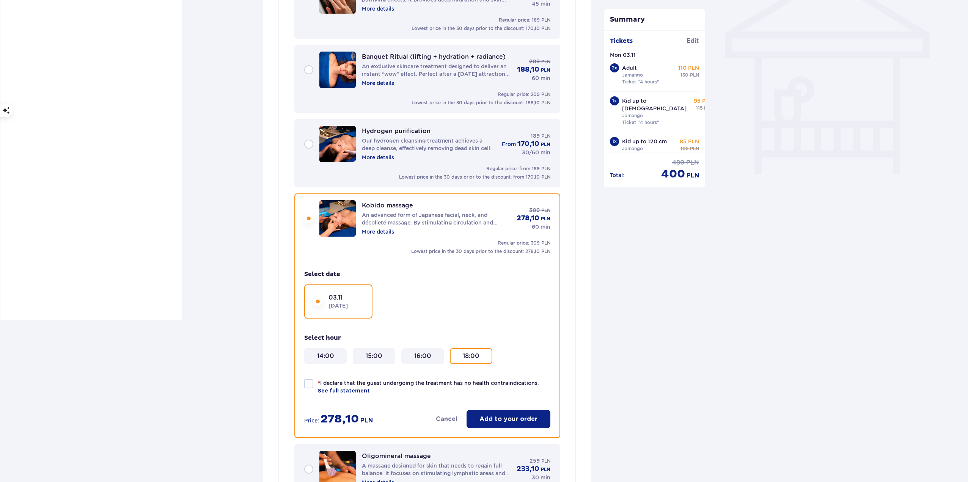
scroll to position [715, 0]
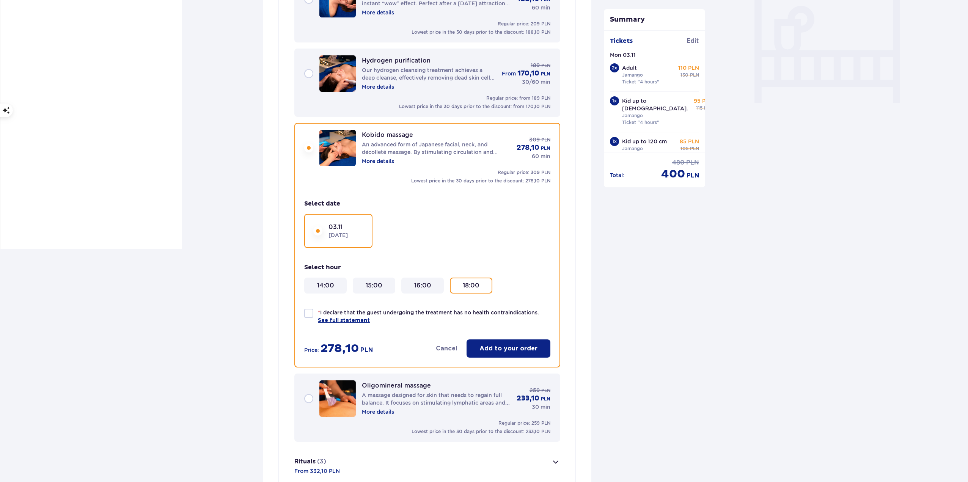
click at [473, 286] on 18\ "18:00" at bounding box center [471, 285] width 17 height 8
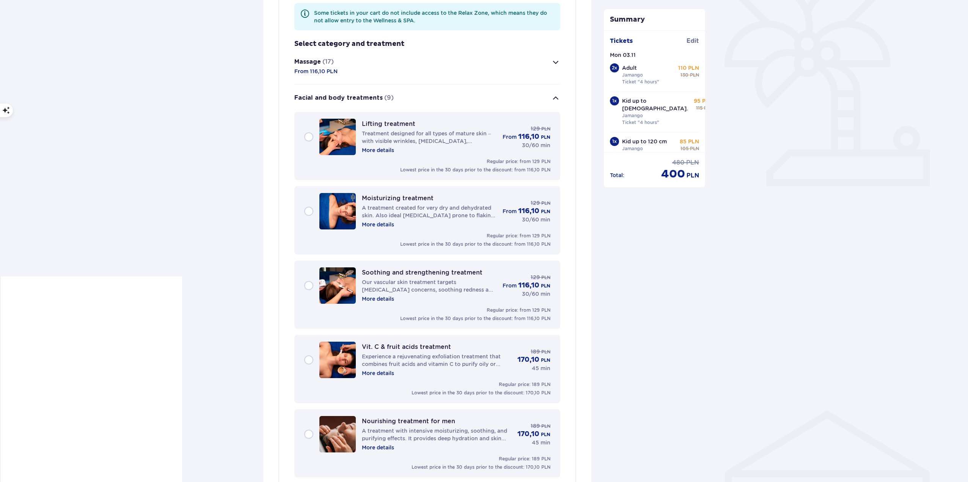
scroll to position [114, 0]
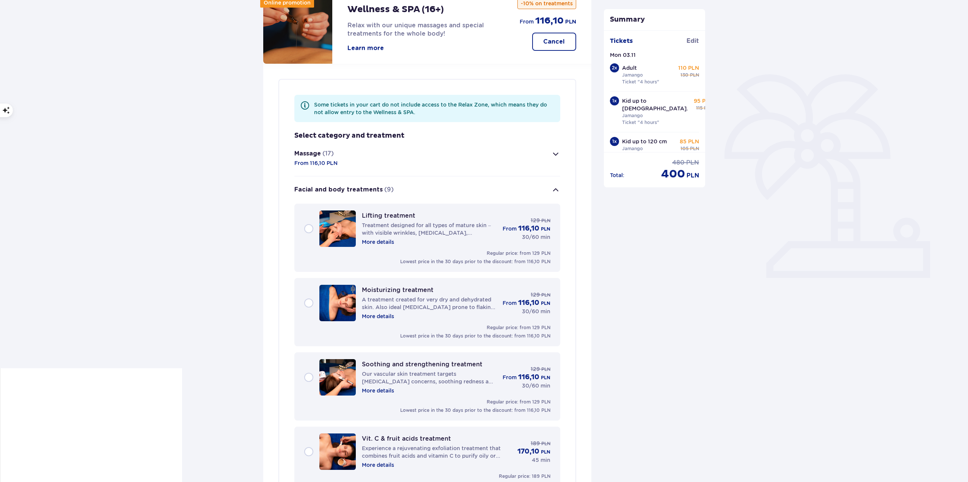
click at [332, 191] on p "Facial and body treatments" at bounding box center [338, 190] width 88 height 8
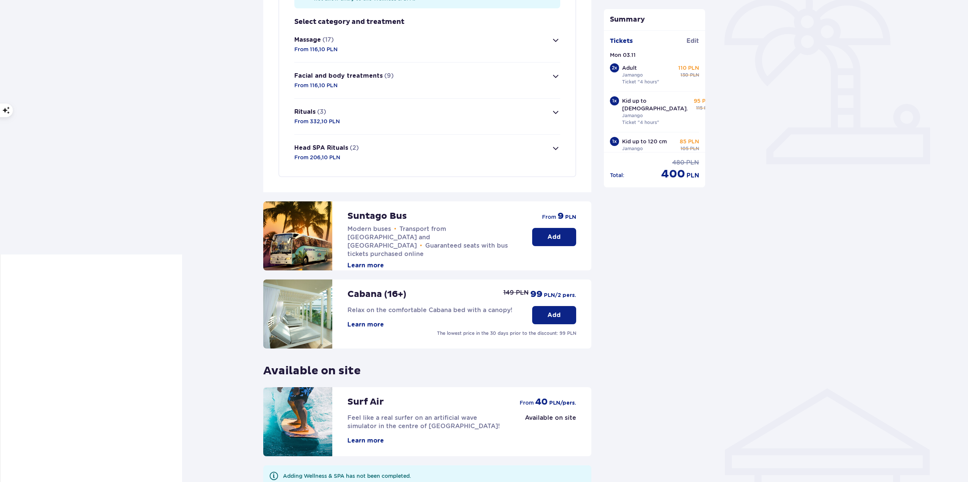
scroll to position [305, 0]
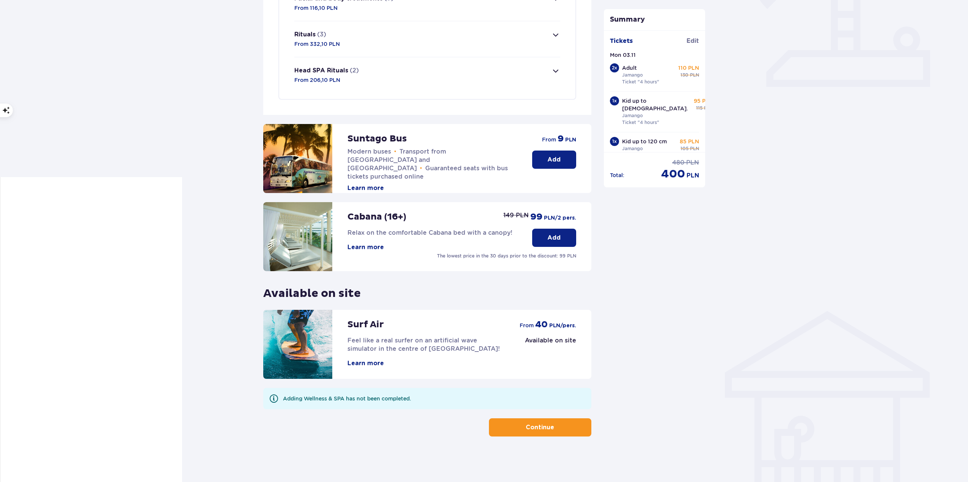
click at [585, 437] on button "Continue" at bounding box center [540, 427] width 102 height 18
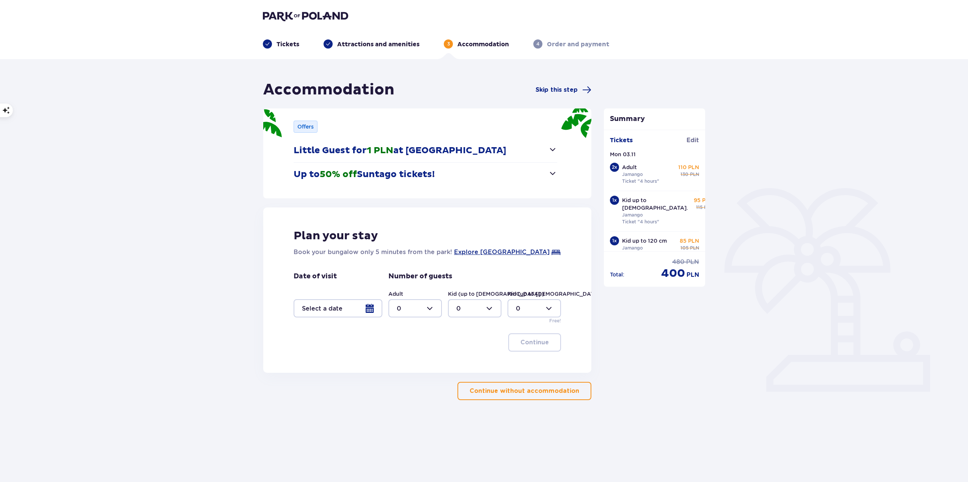
click at [344, 310] on div at bounding box center [338, 308] width 89 height 18
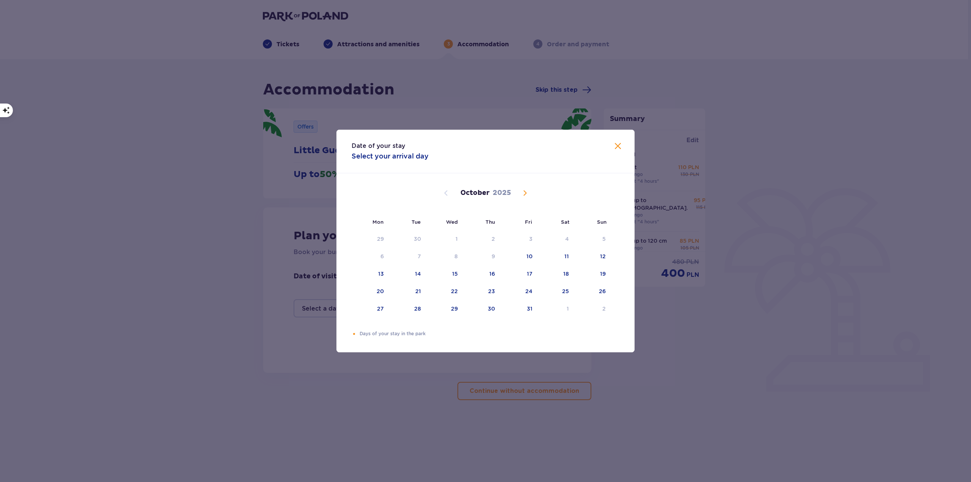
click at [528, 195] on span "Next month" at bounding box center [524, 193] width 9 height 9
click at [382, 259] on div "3" at bounding box center [382, 257] width 3 height 8
click at [407, 258] on div "4" at bounding box center [407, 256] width 37 height 17
type input "[DATE] - [DATE]"
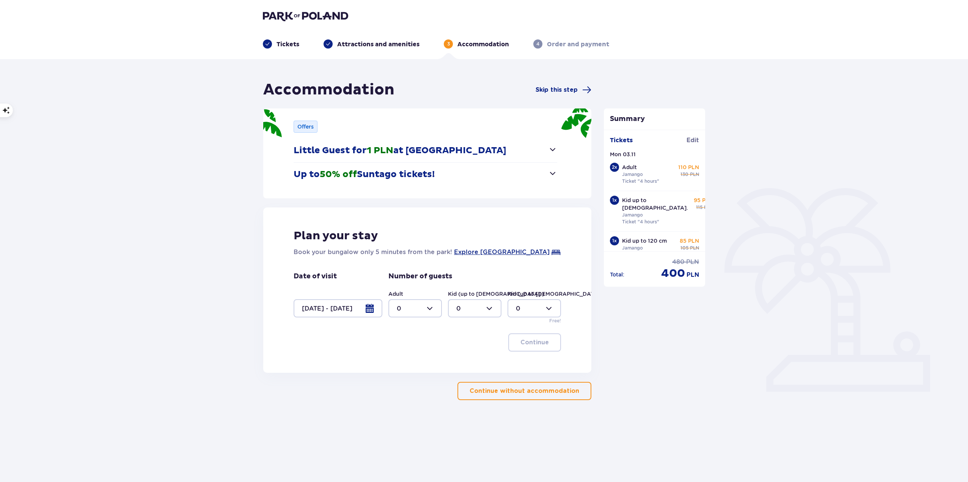
click at [414, 307] on div at bounding box center [414, 308] width 53 height 18
click at [409, 357] on span "2" at bounding box center [415, 363] width 52 height 16
type input "2"
click at [480, 306] on div at bounding box center [474, 308] width 53 height 18
click at [467, 366] on div "2" at bounding box center [474, 363] width 37 height 8
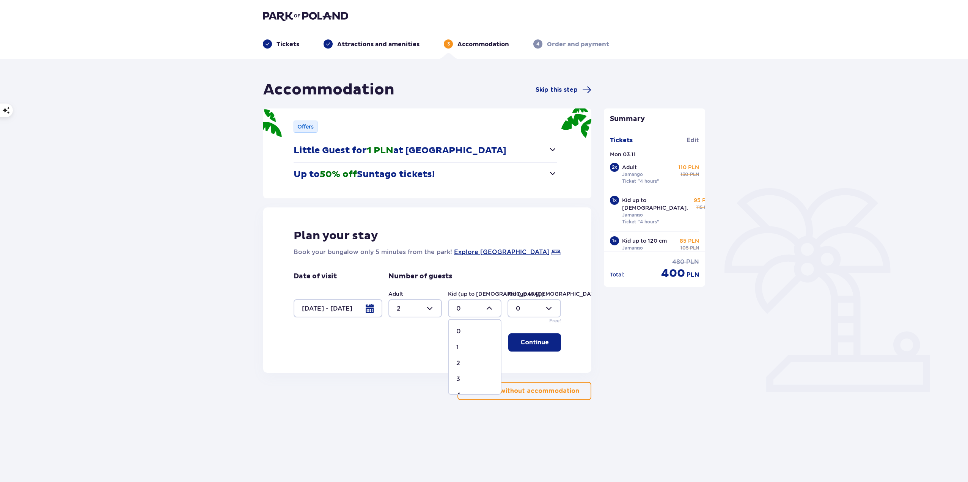
type input "2"
click at [529, 345] on p "Continue" at bounding box center [534, 342] width 28 height 8
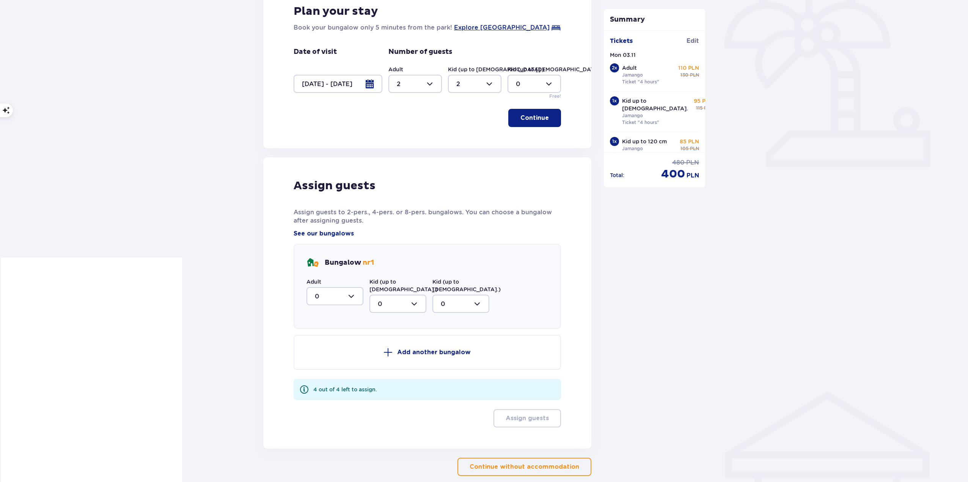
scroll to position [256, 0]
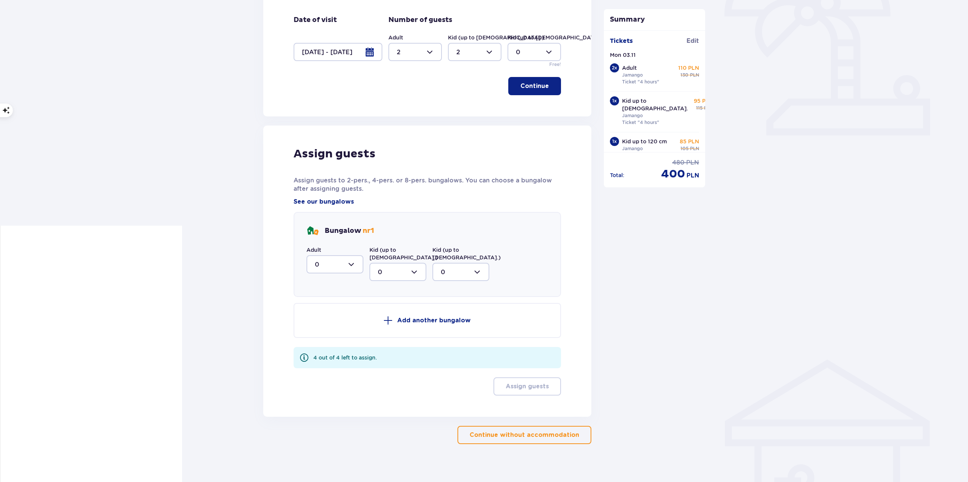
click at [346, 266] on div at bounding box center [335, 264] width 57 height 18
click at [335, 319] on div "2" at bounding box center [335, 319] width 40 height 8
type input "2"
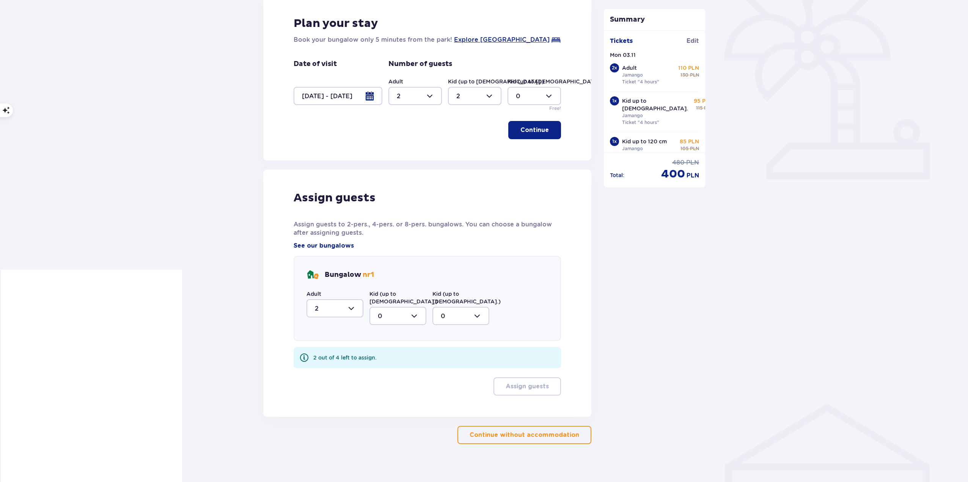
click at [394, 310] on div at bounding box center [397, 316] width 57 height 18
click at [385, 367] on div "2" at bounding box center [398, 371] width 40 height 8
type input "2"
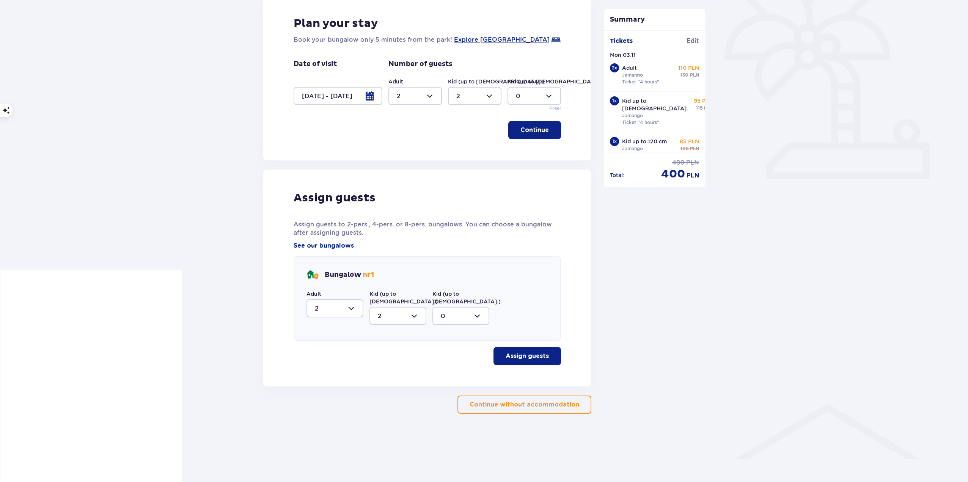
scroll to position [182, 0]
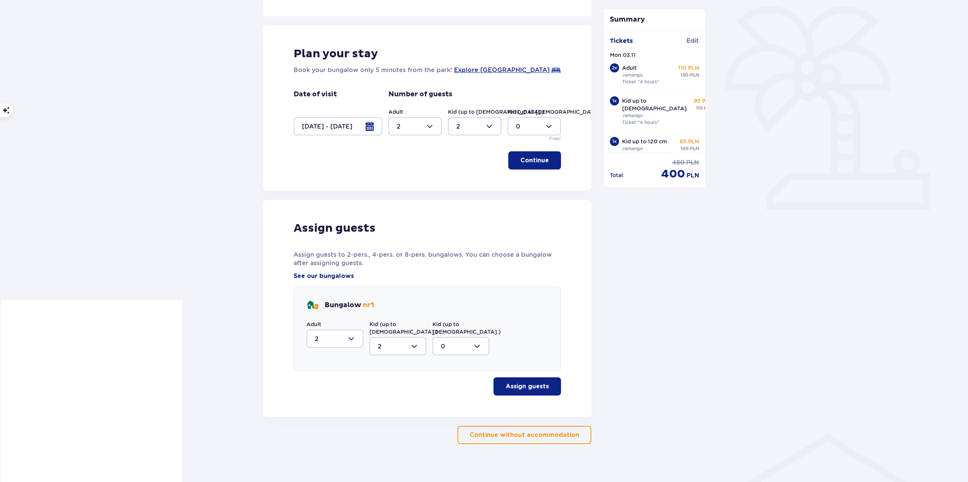
click at [539, 382] on p "Assign guests" at bounding box center [527, 386] width 43 height 8
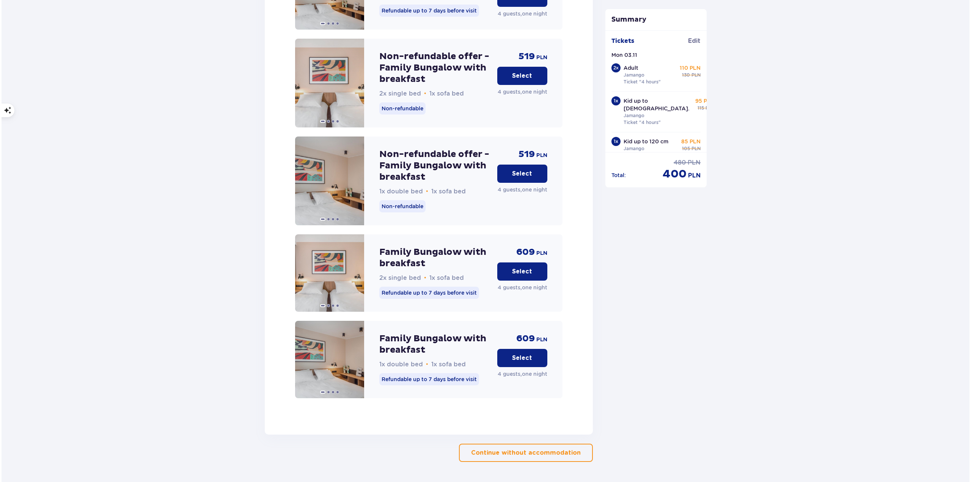
scroll to position [1020, 0]
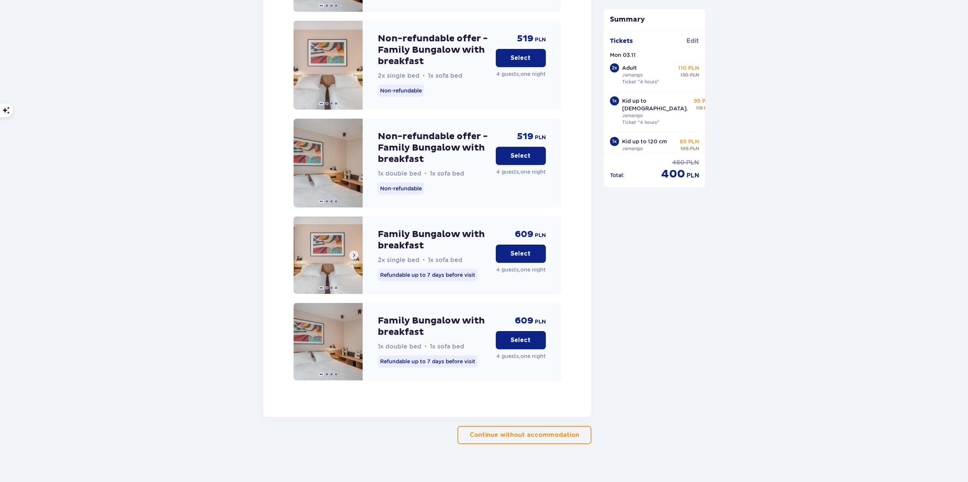
click at [355, 251] on button at bounding box center [353, 255] width 9 height 9
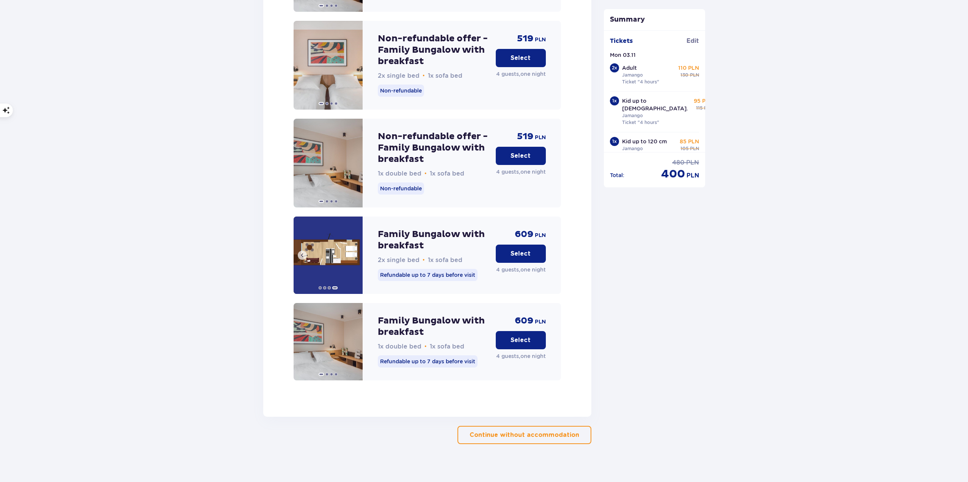
click at [355, 251] on img at bounding box center [328, 255] width 69 height 77
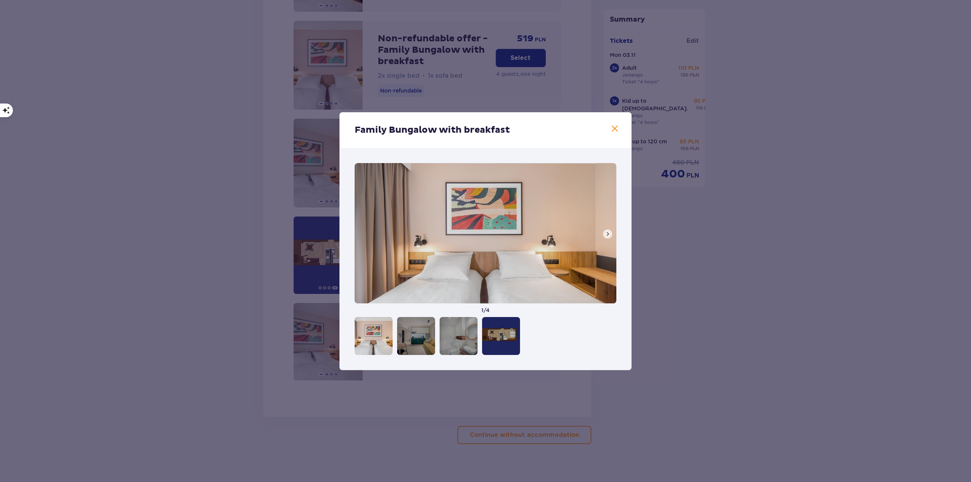
click at [605, 231] on span at bounding box center [608, 234] width 6 height 6
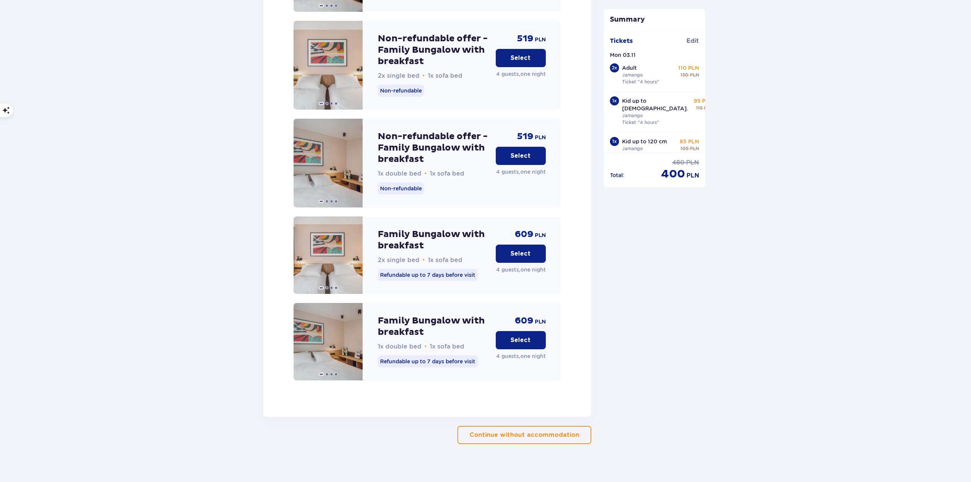
click at [527, 250] on p "Select" at bounding box center [521, 254] width 20 height 8
click at [548, 426] on button "Continue" at bounding box center [540, 435] width 102 height 18
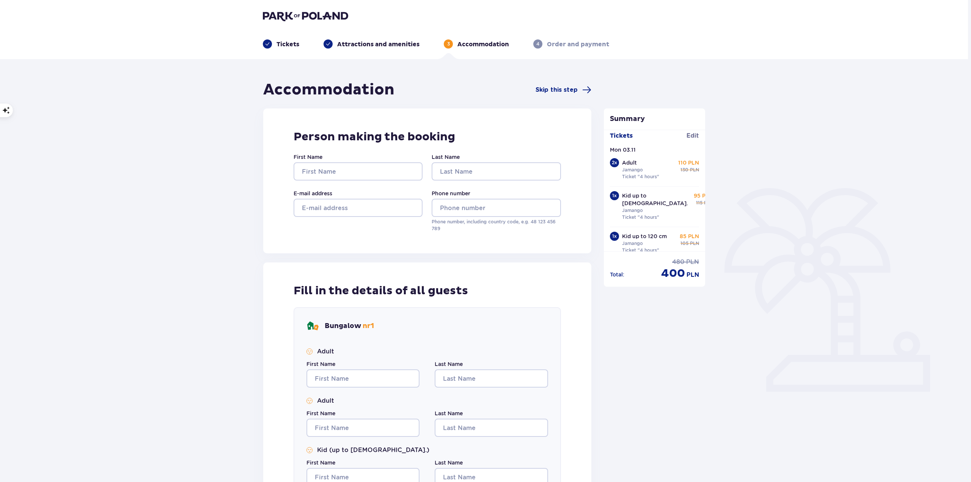
scroll to position [7, 0]
drag, startPoint x: 173, startPoint y: 0, endPoint x: 571, endPoint y: 341, distance: 524.9
click at [571, 341] on div "Fill in the details of all guests Bungalow nr 1 Adult First Name Last Name Adul…" at bounding box center [427, 418] width 328 height 310
click at [758, 192] on div "Accommodation Skip this step Person making the booking First Name Last Name E-m…" at bounding box center [484, 376] width 968 height 635
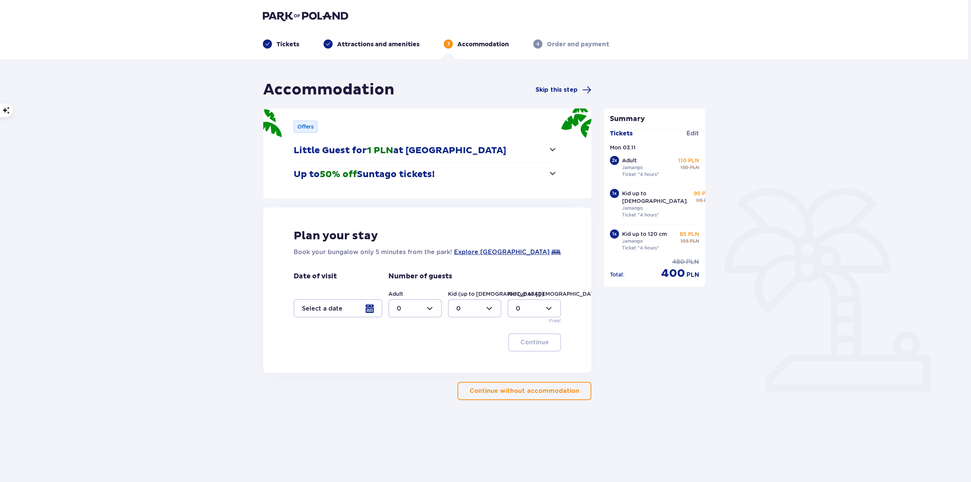
type input "0"
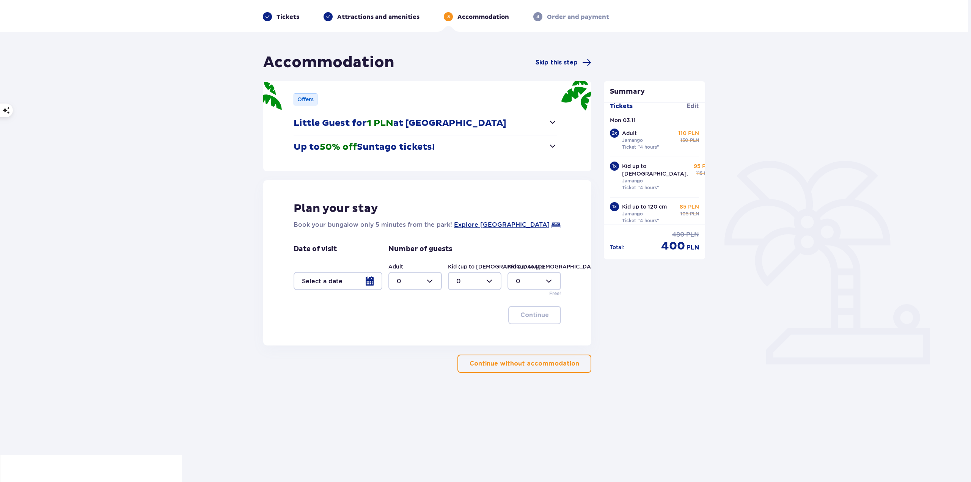
click at [549, 123] on span "button" at bounding box center [552, 122] width 9 height 9
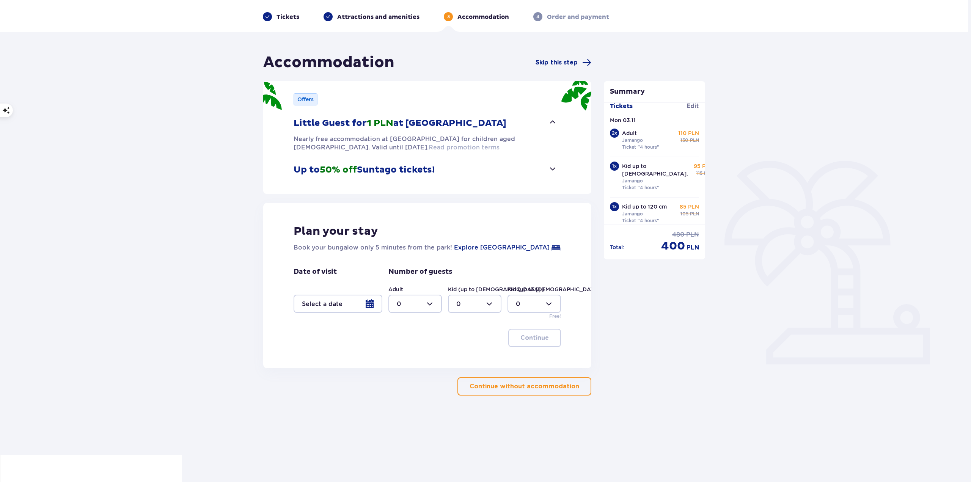
click at [429, 150] on span "Read promotion terms" at bounding box center [464, 147] width 71 height 8
click at [545, 166] on button "Up to 50% off Suntago tickets!" at bounding box center [426, 170] width 264 height 24
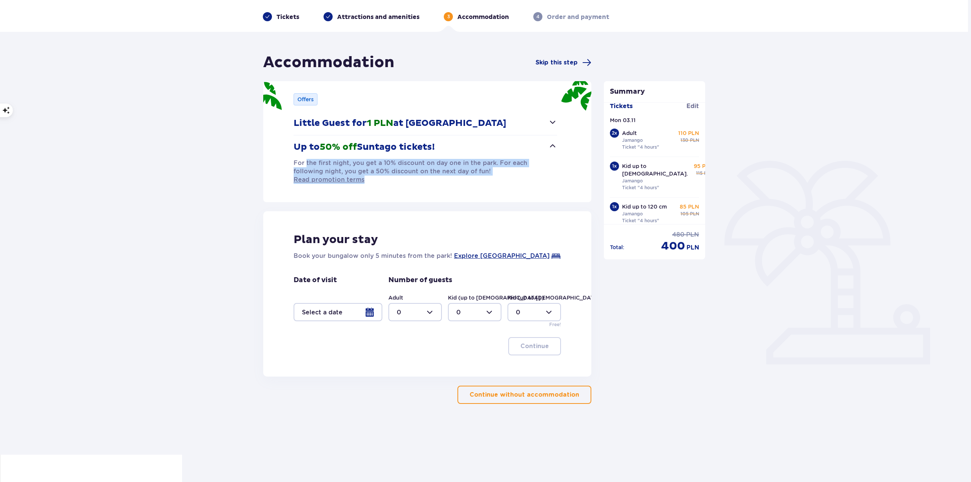
drag, startPoint x: 313, startPoint y: 163, endPoint x: 565, endPoint y: 175, distance: 251.8
click at [565, 175] on div "Offers Little Guest for 1 PLN at [GEOGRAPHIC_DATA] Nearly free accommodation at…" at bounding box center [427, 141] width 328 height 121
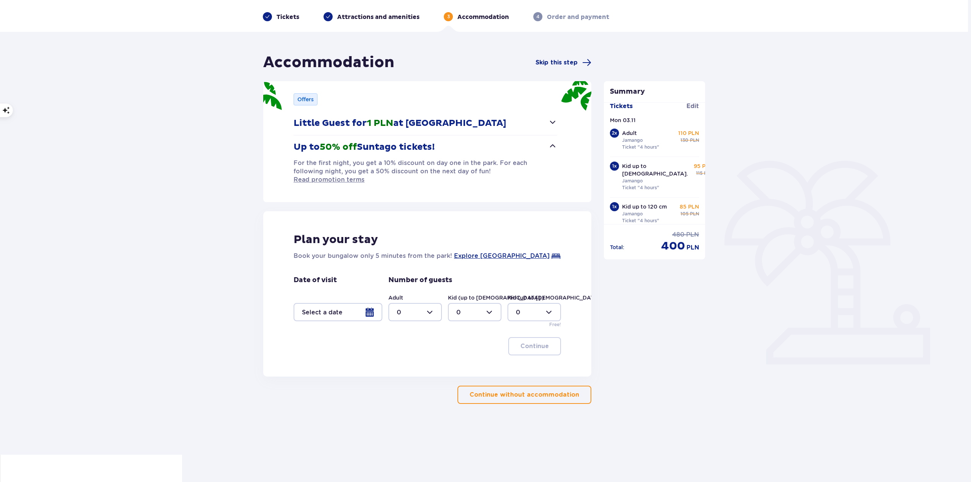
click at [509, 190] on div "Offers Little Guest for 1 PLN at [GEOGRAPHIC_DATA] Nearly free accommodation at…" at bounding box center [427, 141] width 328 height 121
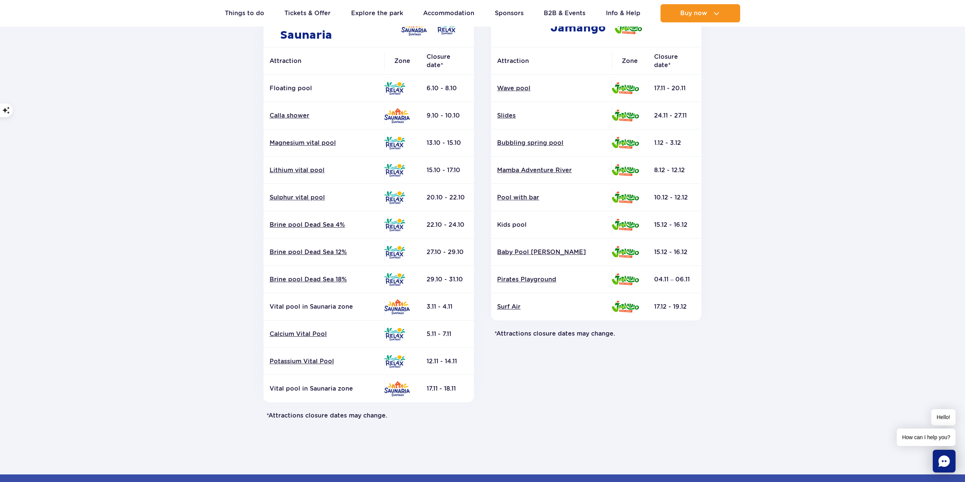
scroll to position [152, 0]
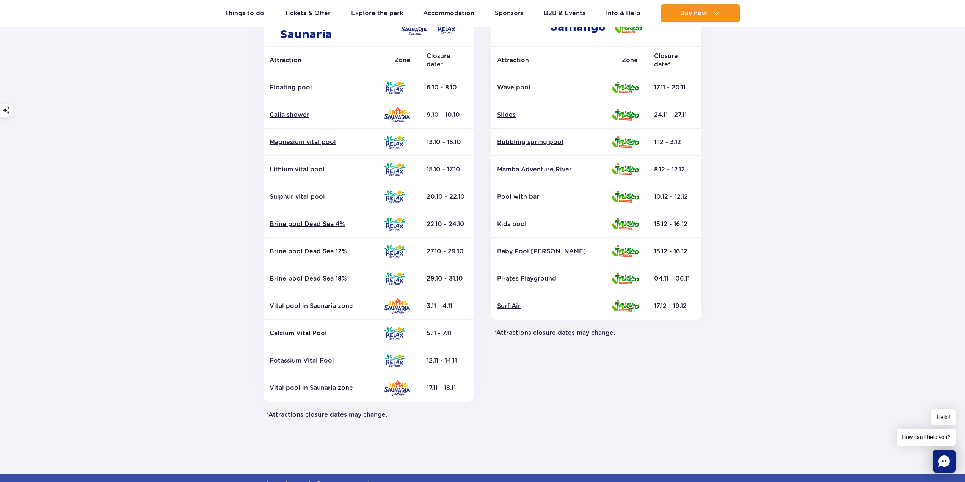
drag, startPoint x: 266, startPoint y: 305, endPoint x: 469, endPoint y: 312, distance: 202.7
click at [469, 312] on tr "Vital pool in Saunaria zone 3.11 - 4.11" at bounding box center [369, 305] width 211 height 27
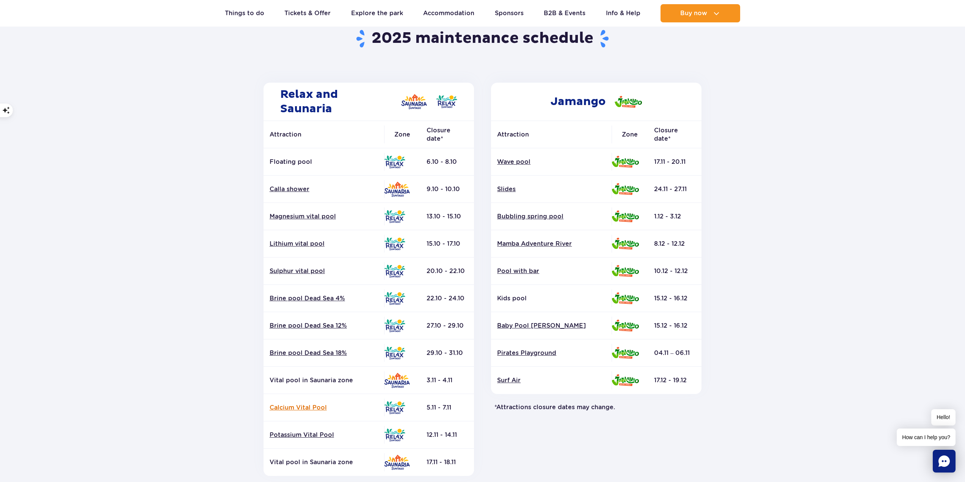
scroll to position [76, 0]
